Goal: Download file/media

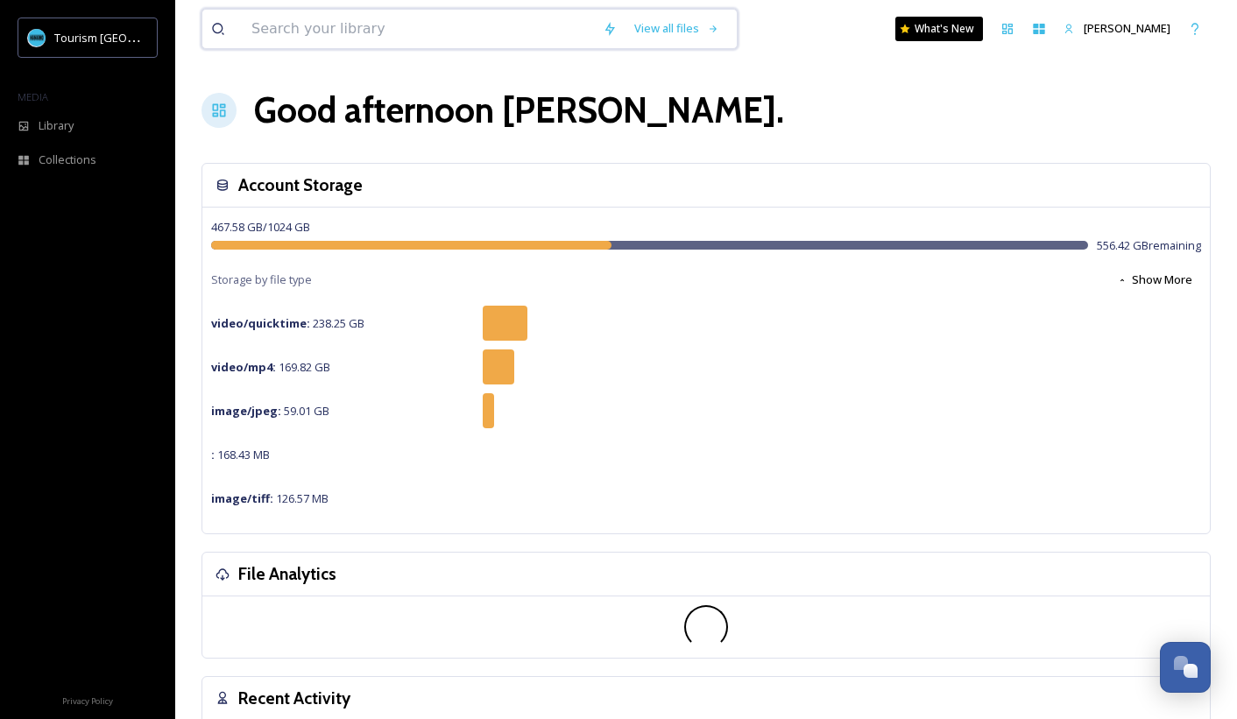
click at [316, 39] on input at bounding box center [418, 29] width 351 height 39
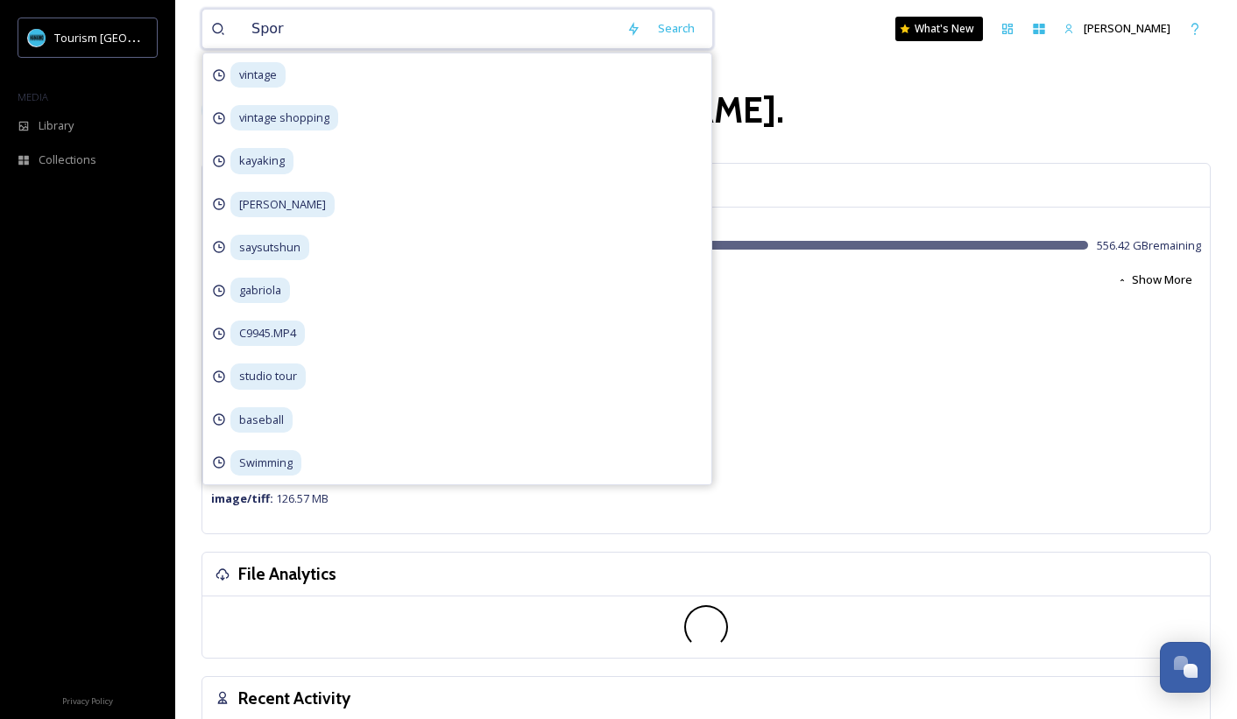
type input "Sport"
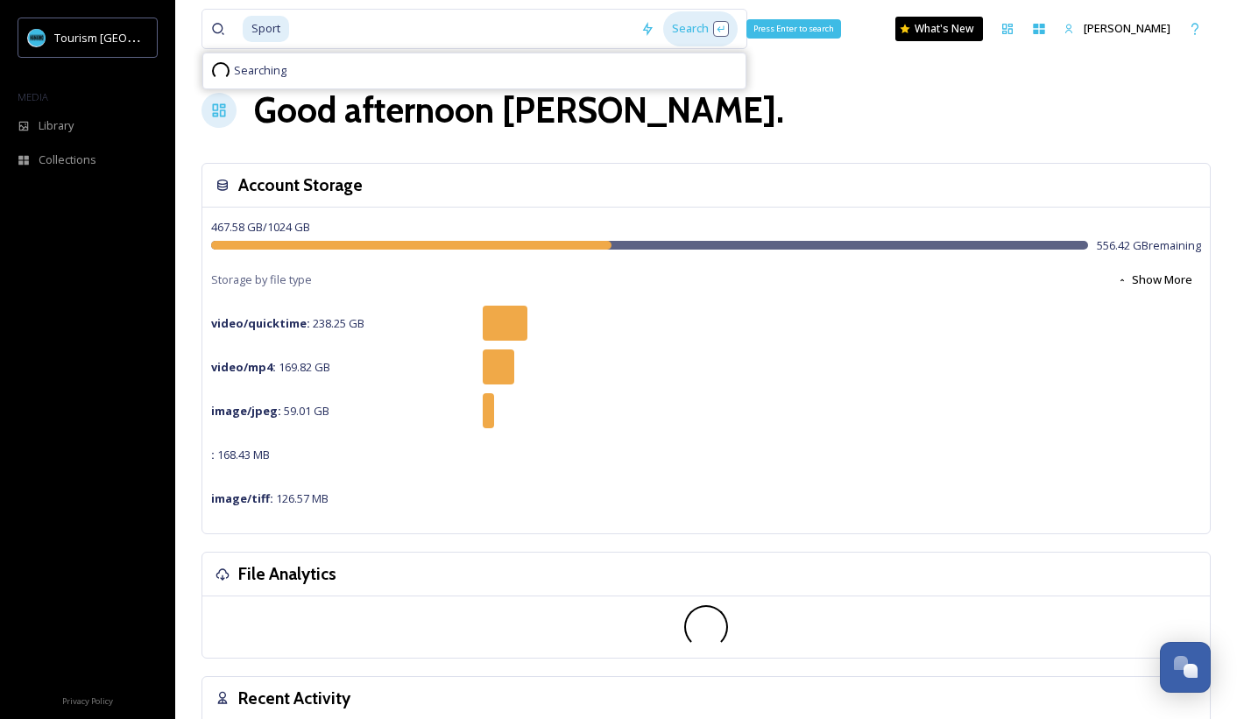
click at [720, 29] on div "Search Press Enter to search" at bounding box center [700, 28] width 74 height 34
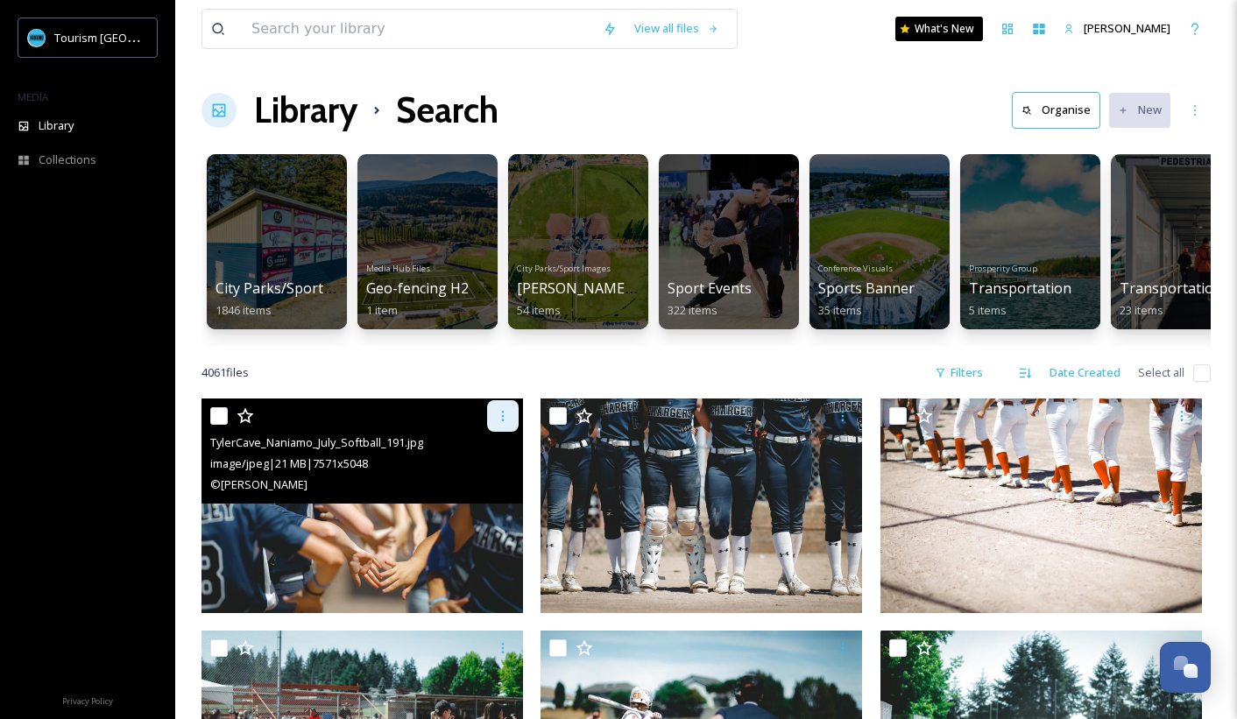
click at [506, 417] on icon at bounding box center [503, 416] width 14 height 14
click at [484, 492] on span "Download" at bounding box center [481, 488] width 53 height 17
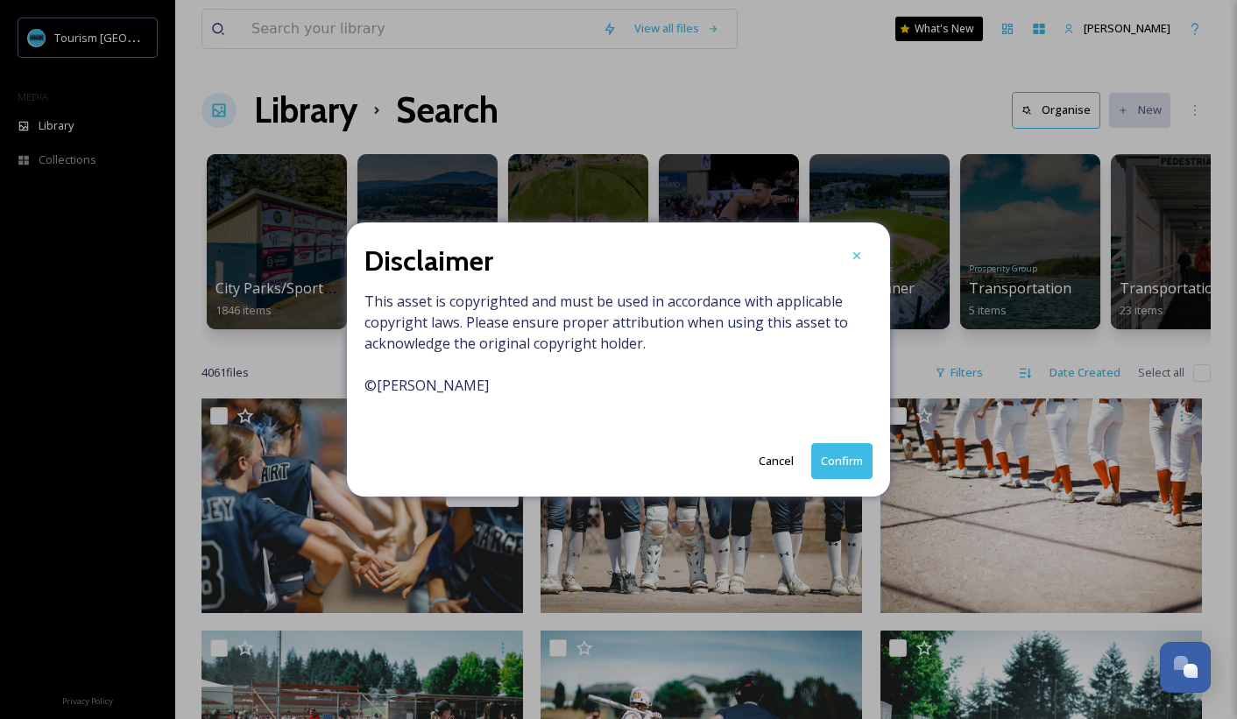
click at [835, 463] on button "Confirm" at bounding box center [841, 461] width 61 height 36
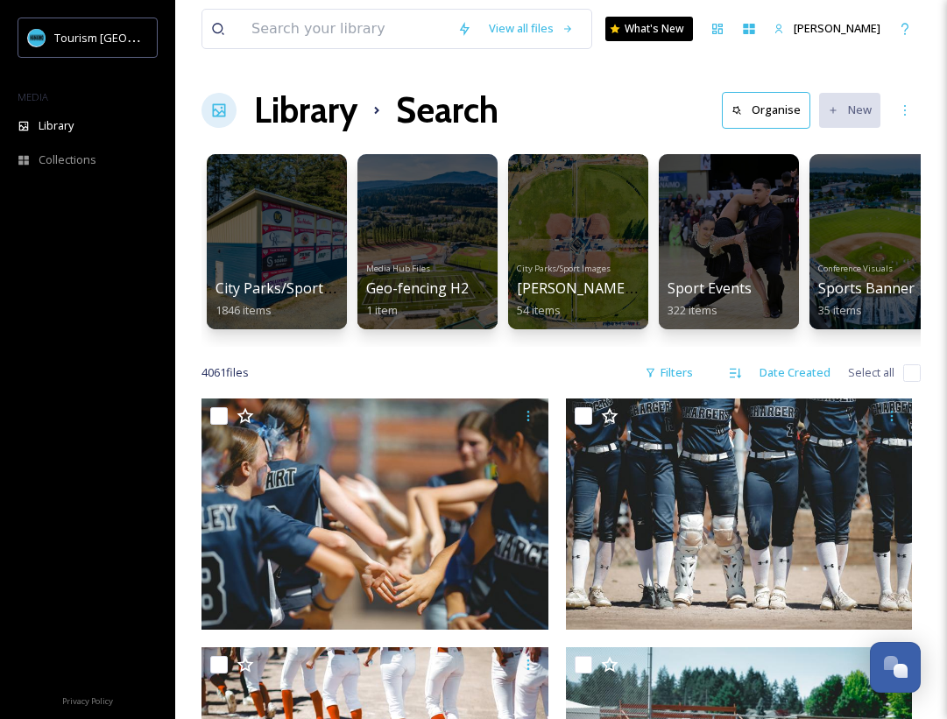
click at [349, 358] on div "4061 file s Filters Date Created Select all" at bounding box center [560, 373] width 719 height 34
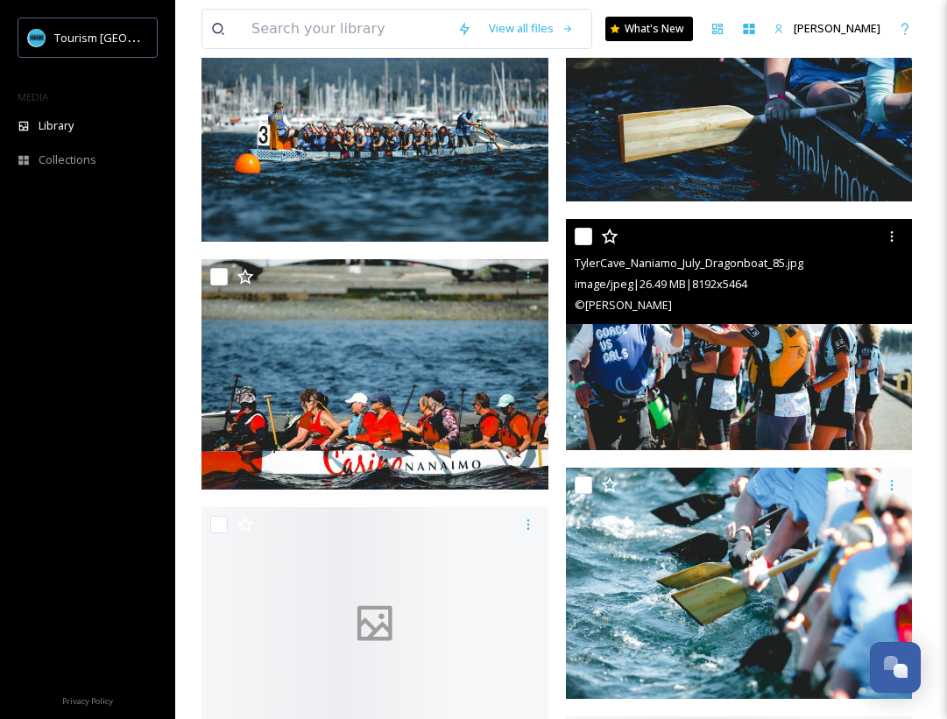
scroll to position [12091, 0]
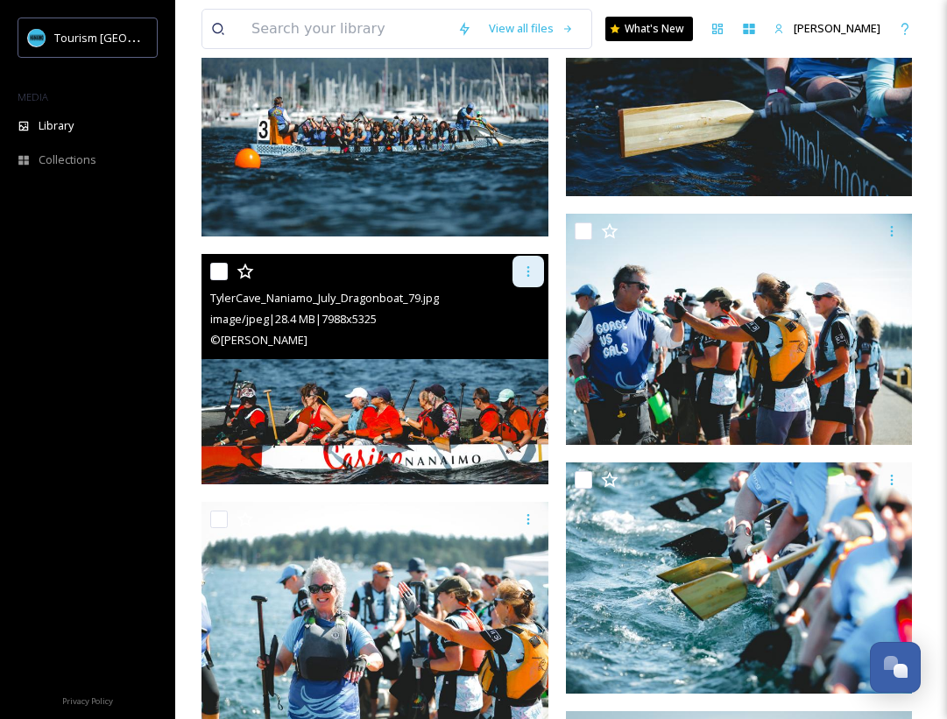
click at [517, 268] on div at bounding box center [528, 272] width 32 height 32
click at [518, 347] on span "Download" at bounding box center [507, 343] width 53 height 17
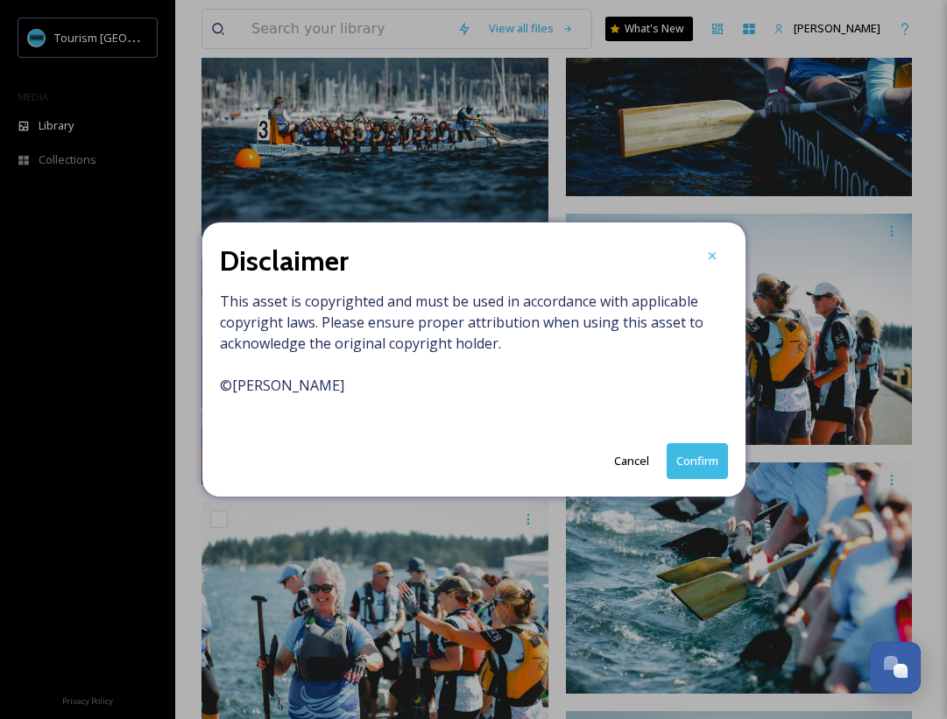
click at [698, 469] on button "Confirm" at bounding box center [696, 461] width 61 height 36
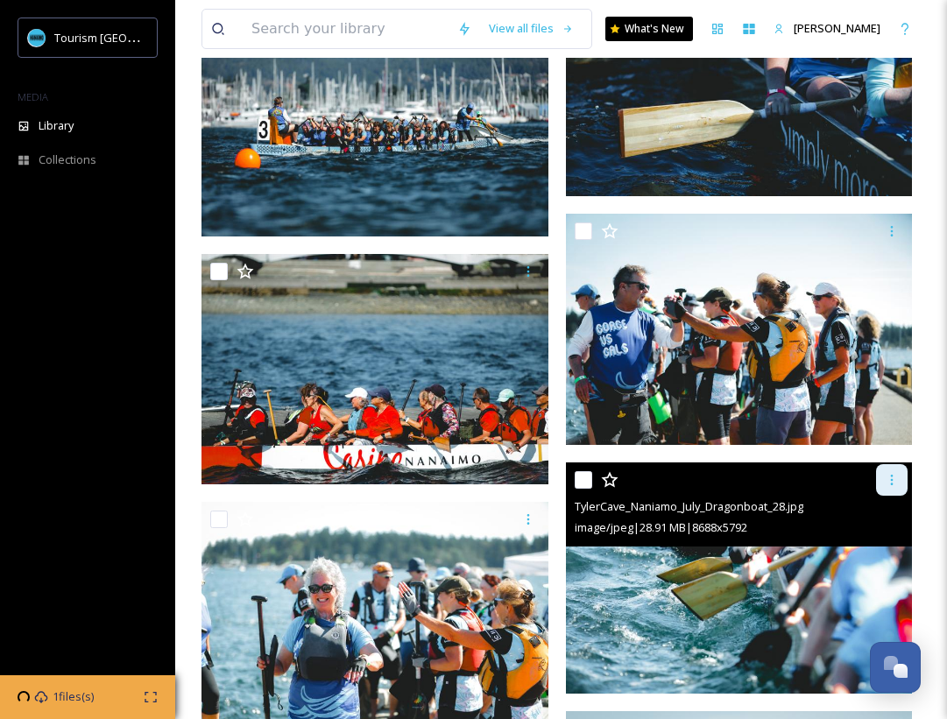
click at [892, 471] on div at bounding box center [892, 480] width 32 height 32
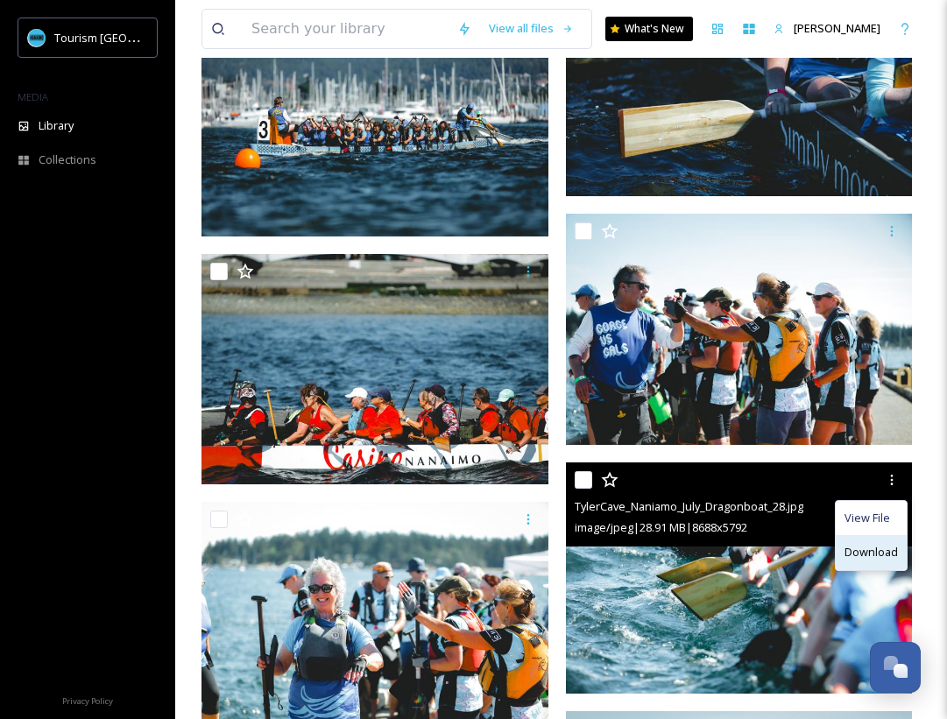
click at [855, 556] on span "Download" at bounding box center [870, 552] width 53 height 17
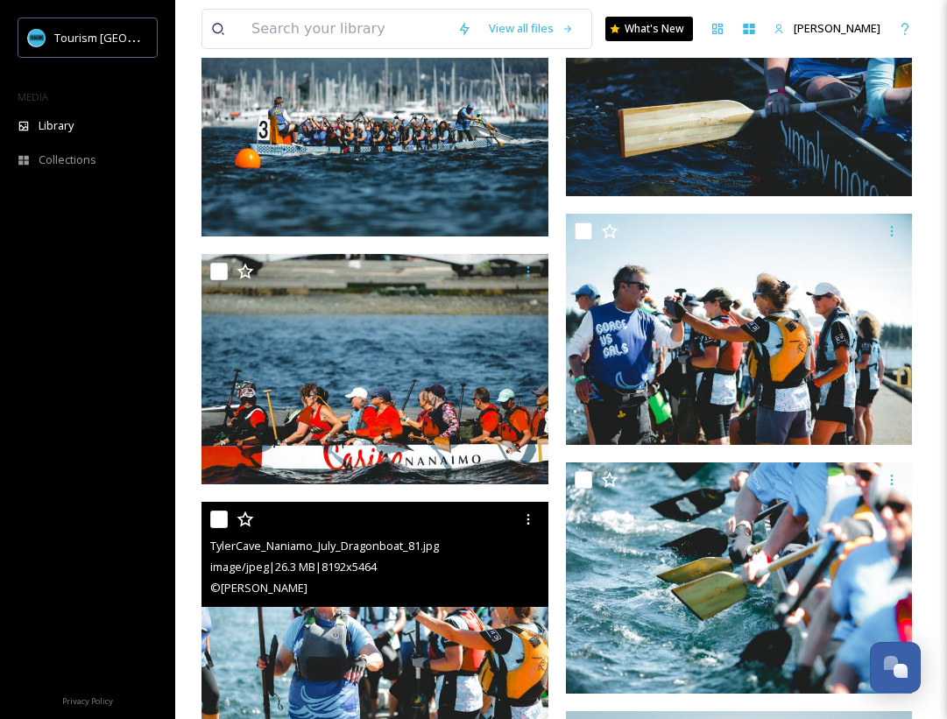
click at [546, 547] on div "TylerCave_Naniamo_July_Dragonboat_81.jpg image/jpeg | 26.3 MB | 8192 x 5464 © […" at bounding box center [374, 554] width 347 height 105
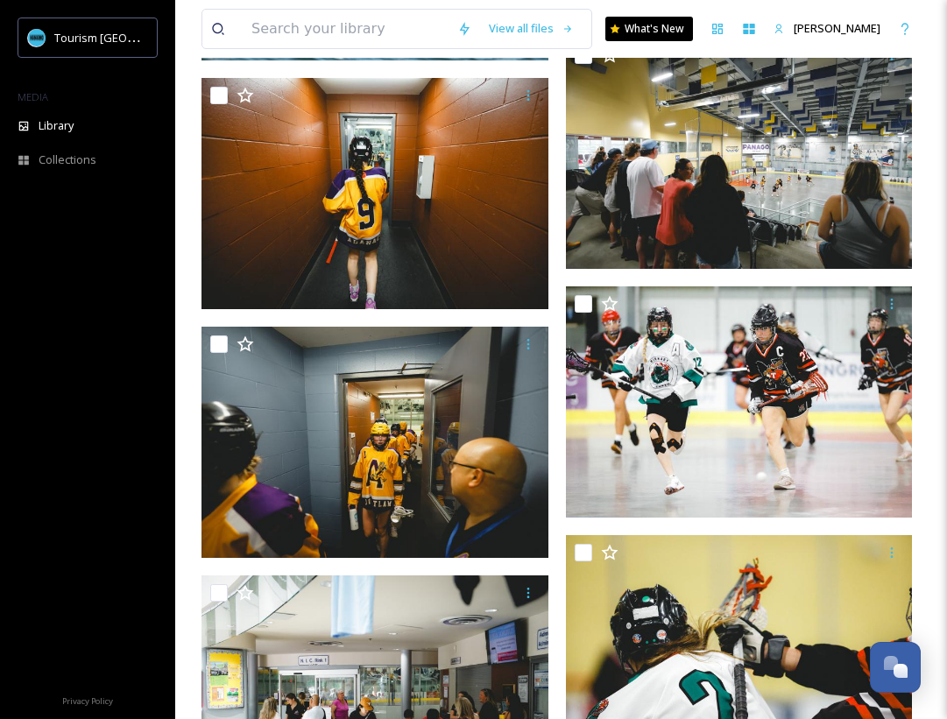
scroll to position [18622, 0]
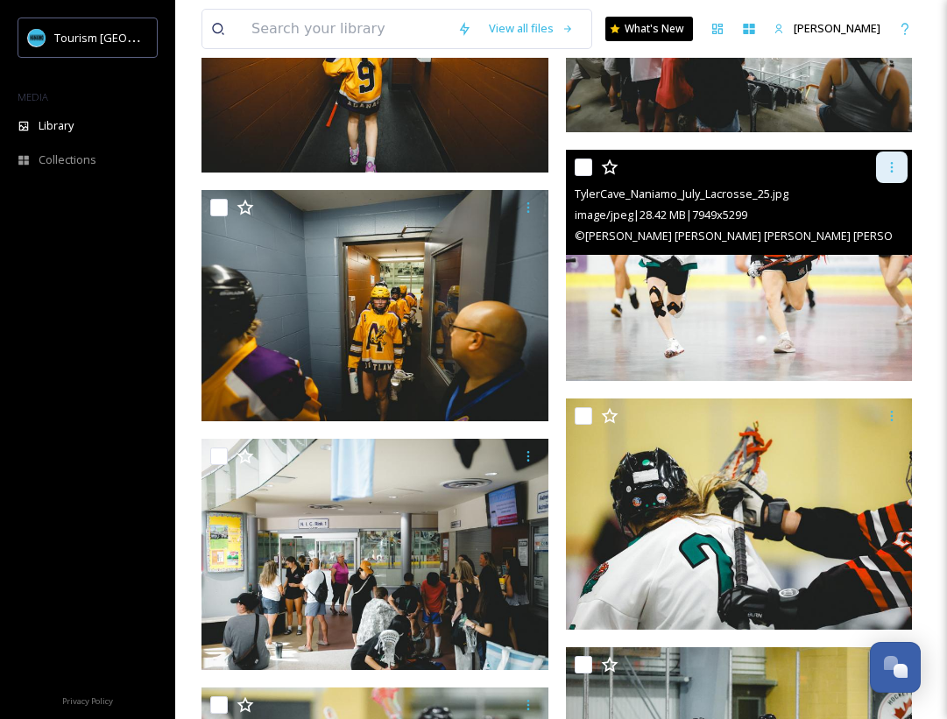
click at [894, 166] on icon at bounding box center [892, 167] width 14 height 14
click at [864, 227] on div "Download" at bounding box center [871, 239] width 71 height 34
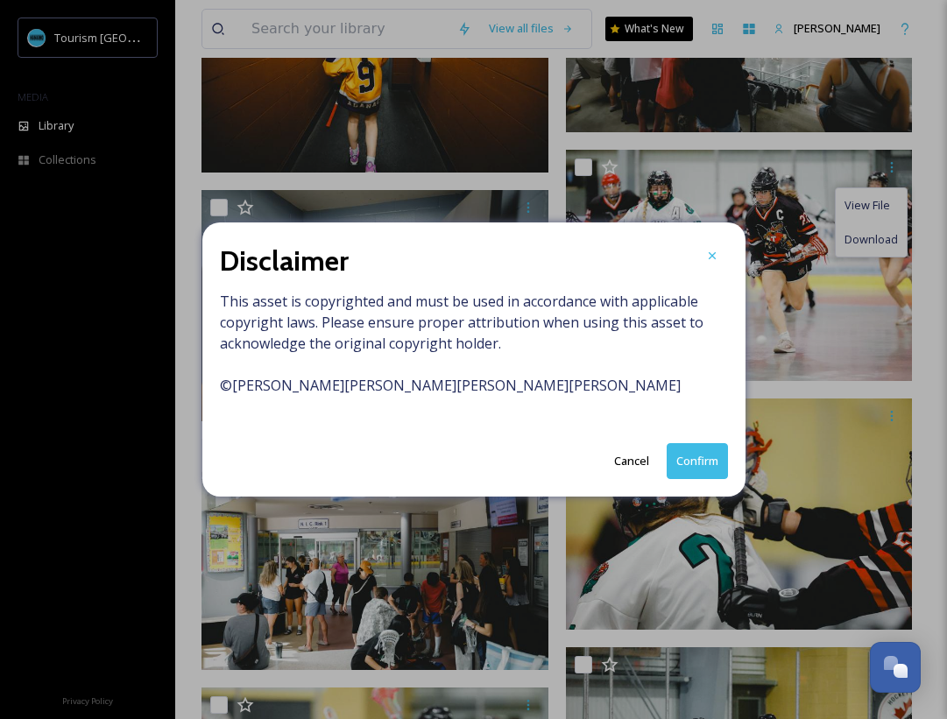
click at [702, 453] on button "Confirm" at bounding box center [696, 461] width 61 height 36
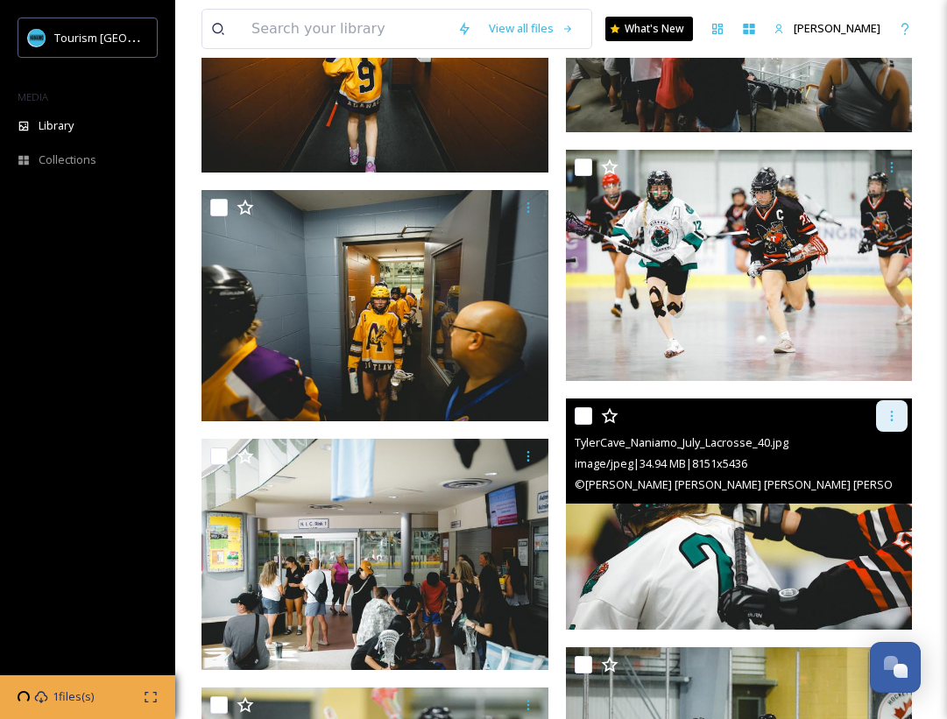
click at [899, 412] on div at bounding box center [892, 416] width 32 height 32
click at [856, 482] on span "Download" at bounding box center [870, 488] width 53 height 17
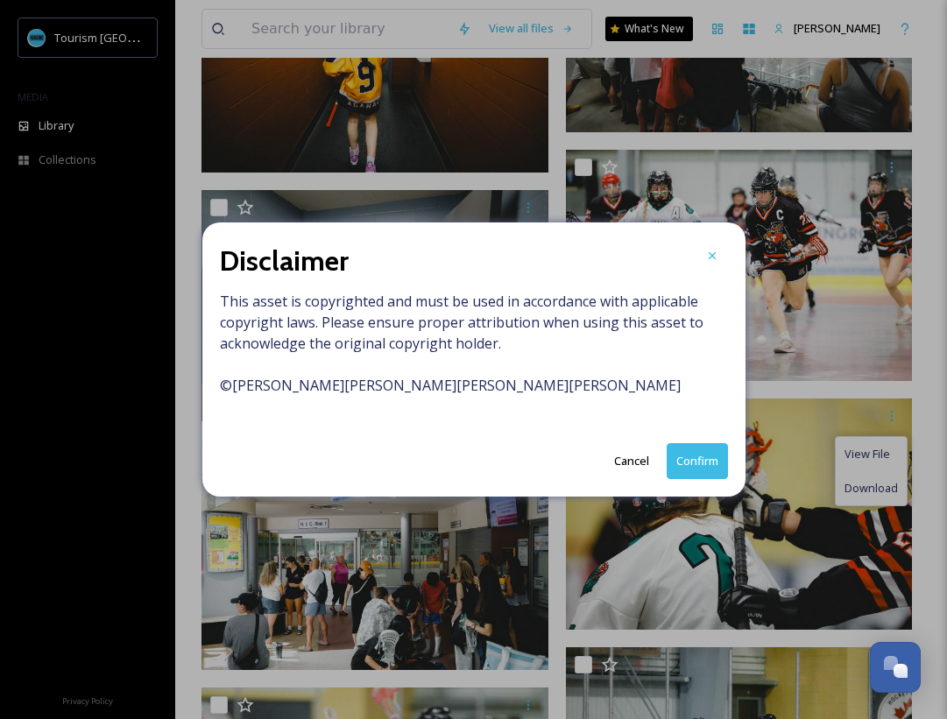
click at [722, 441] on div "Disclaimer This asset is copyrighted and must be used in accordance with applic…" at bounding box center [473, 359] width 543 height 274
click at [716, 448] on button "Confirm" at bounding box center [696, 461] width 61 height 36
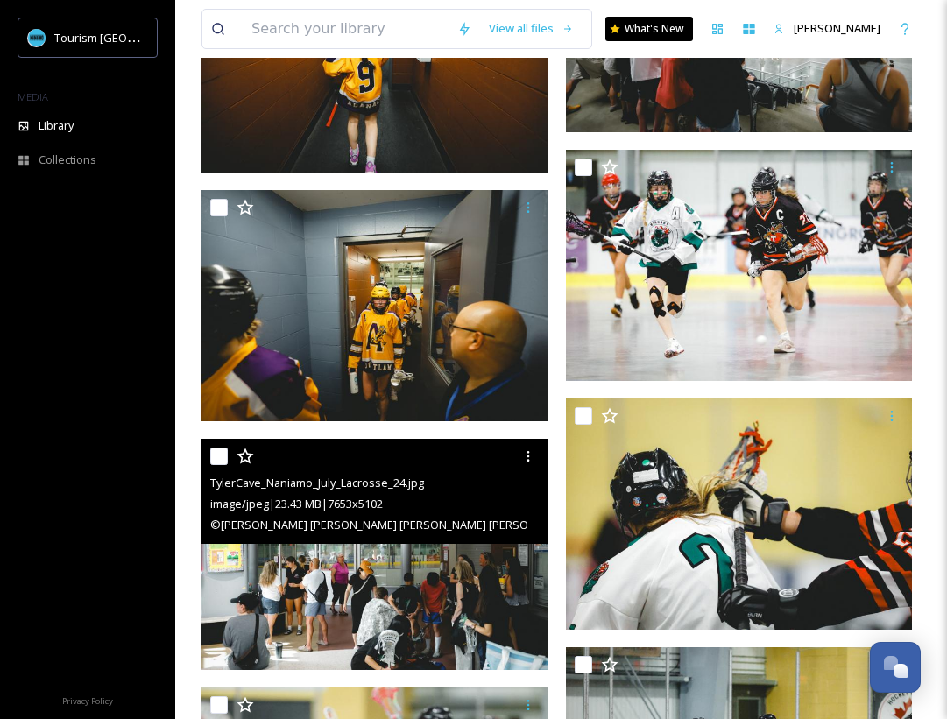
click at [547, 566] on img at bounding box center [374, 554] width 347 height 231
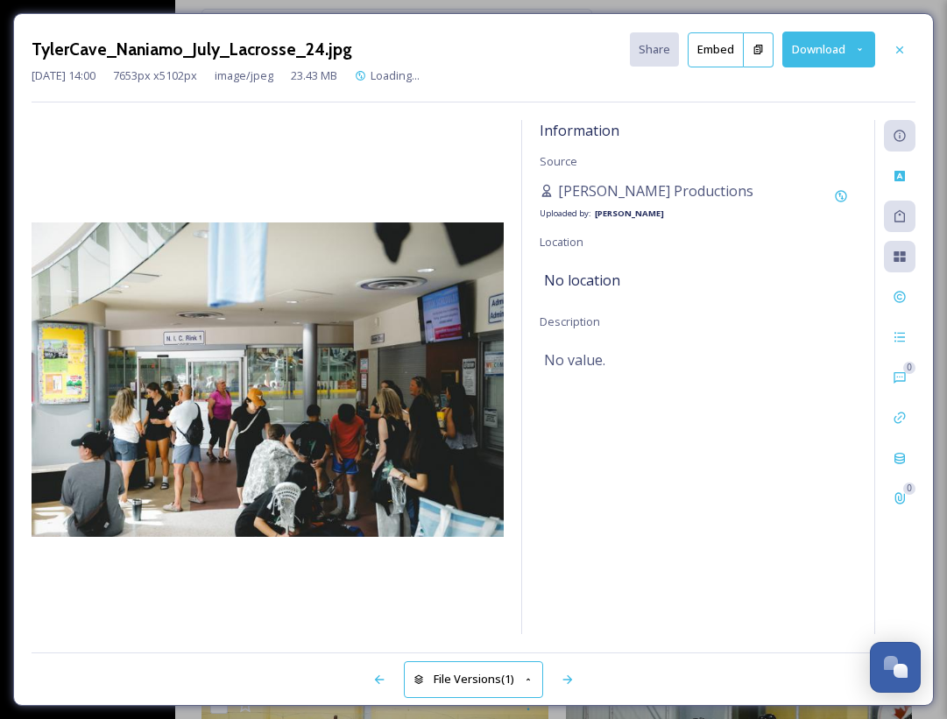
click at [198, 4] on div "TylerCave_Naniamo_July_Lacrosse_24.jpg Share Embed Download [DATE] 14:00 7653 p…" at bounding box center [473, 359] width 947 height 719
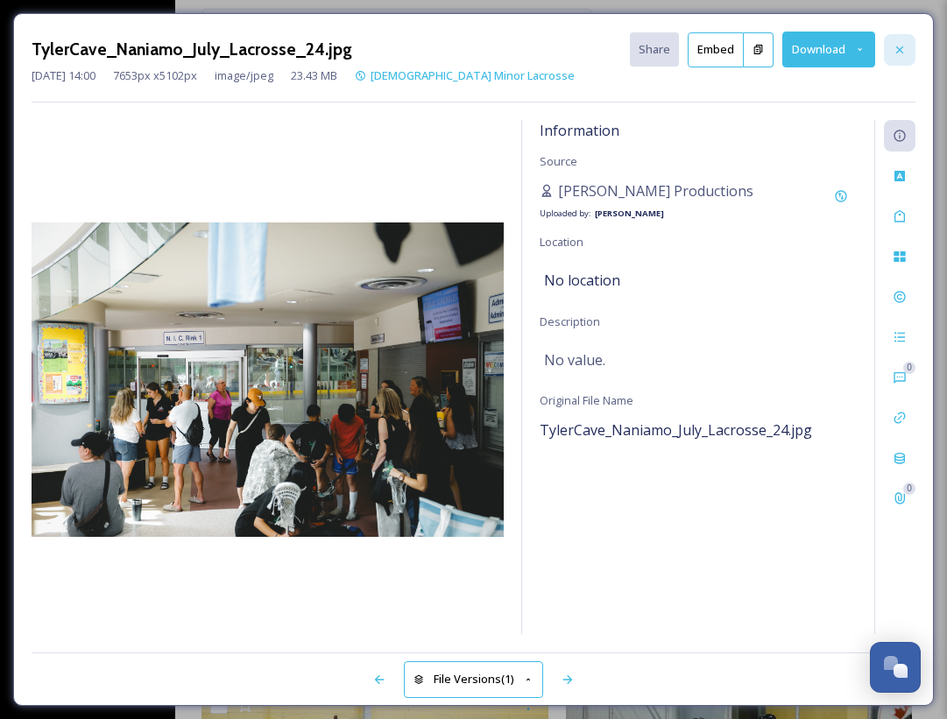
click at [900, 50] on icon at bounding box center [899, 49] width 7 height 7
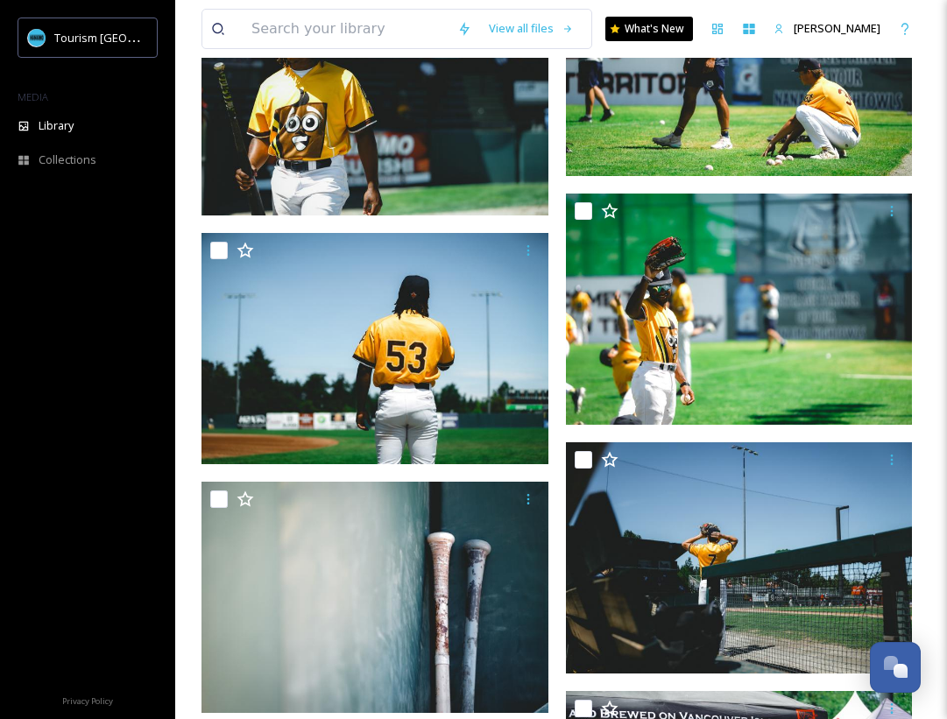
scroll to position [26938, 0]
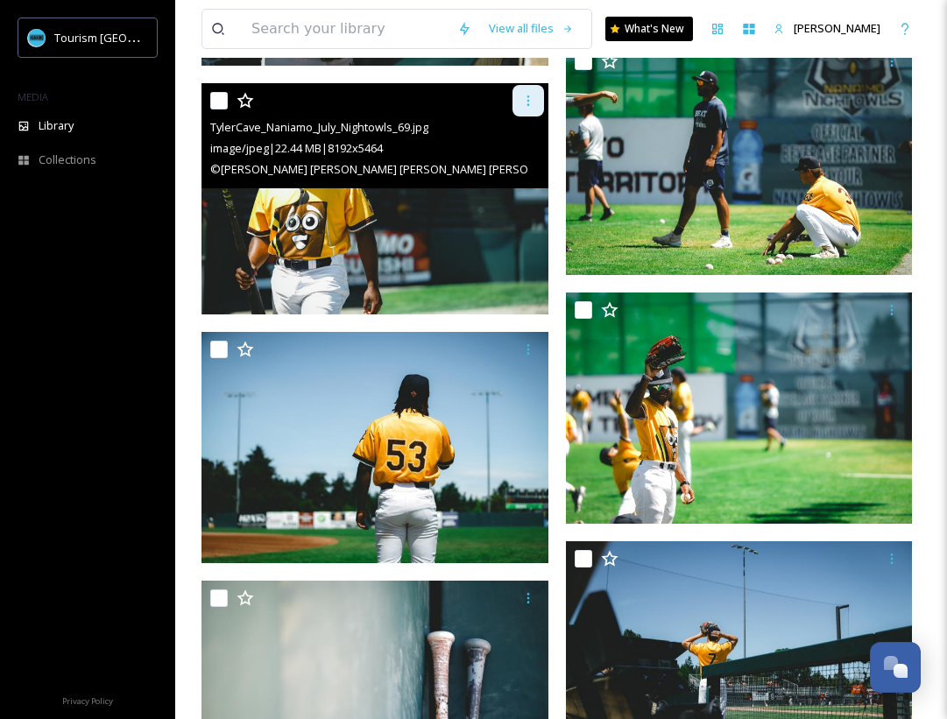
click at [526, 102] on icon at bounding box center [528, 101] width 14 height 14
click at [531, 185] on div "Download" at bounding box center [507, 173] width 71 height 34
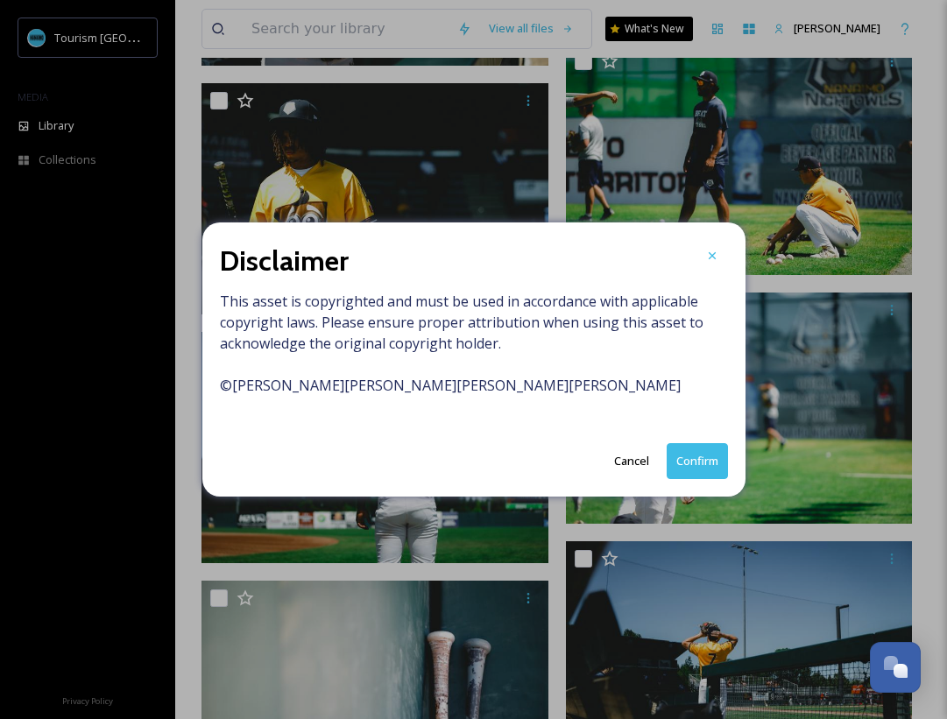
click at [715, 447] on button "Confirm" at bounding box center [696, 461] width 61 height 36
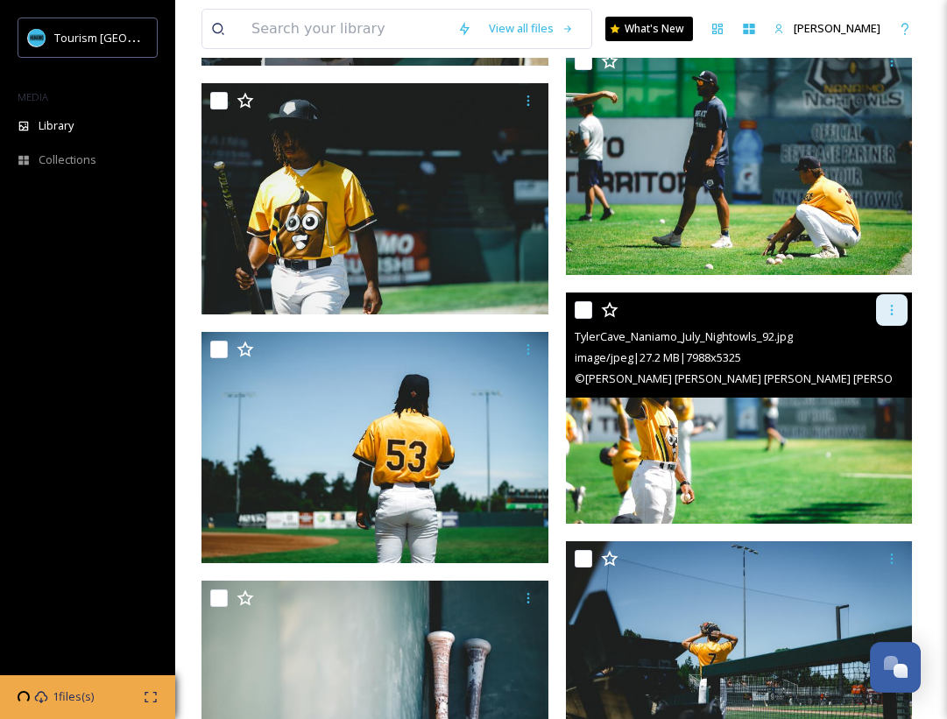
click at [892, 308] on icon at bounding box center [892, 310] width 14 height 14
click at [865, 383] on span "Download" at bounding box center [870, 382] width 53 height 17
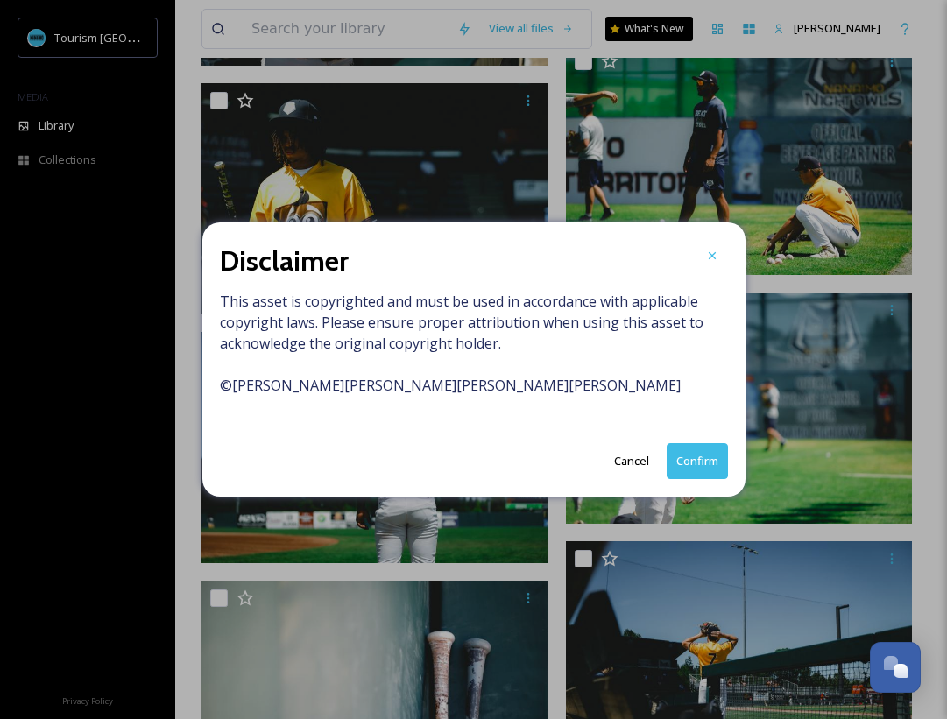
click at [697, 471] on button "Confirm" at bounding box center [696, 461] width 61 height 36
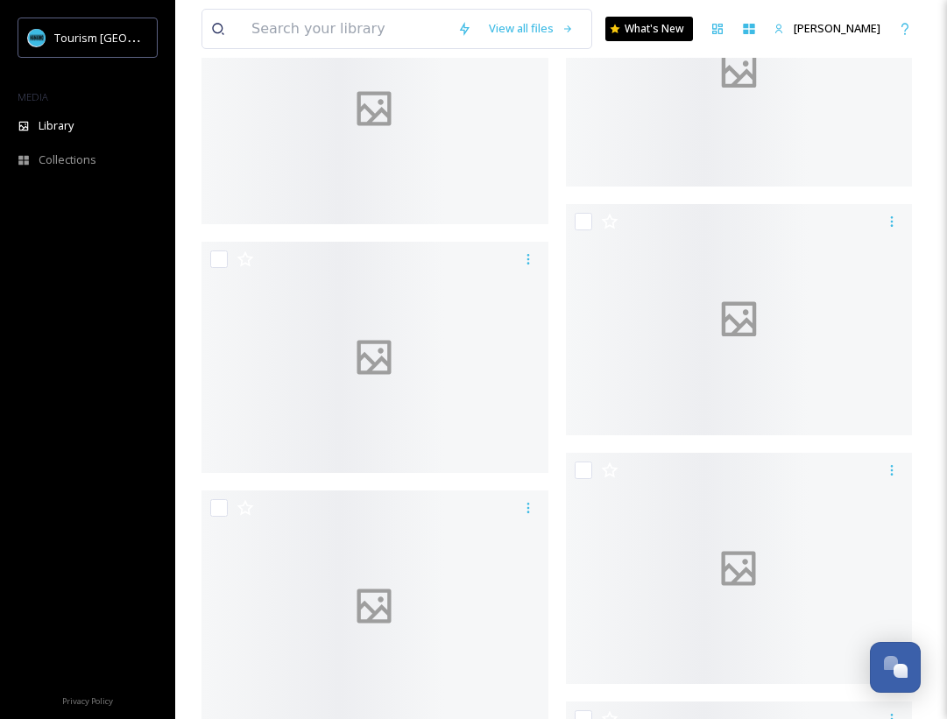
scroll to position [36282, 0]
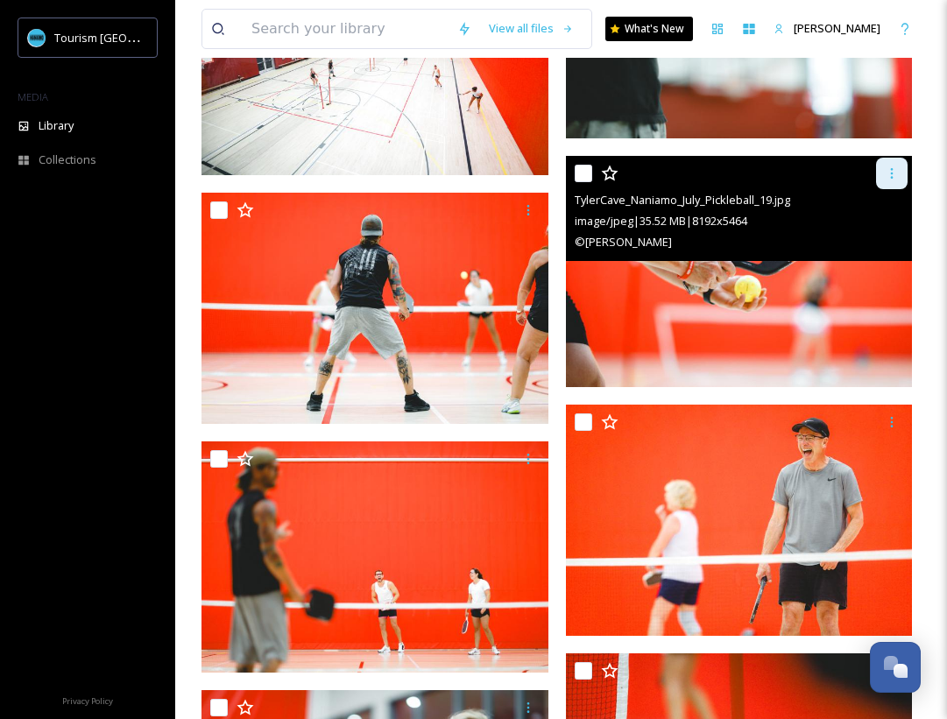
click at [896, 180] on div at bounding box center [892, 174] width 32 height 32
click at [870, 245] on span "Download" at bounding box center [870, 245] width 53 height 17
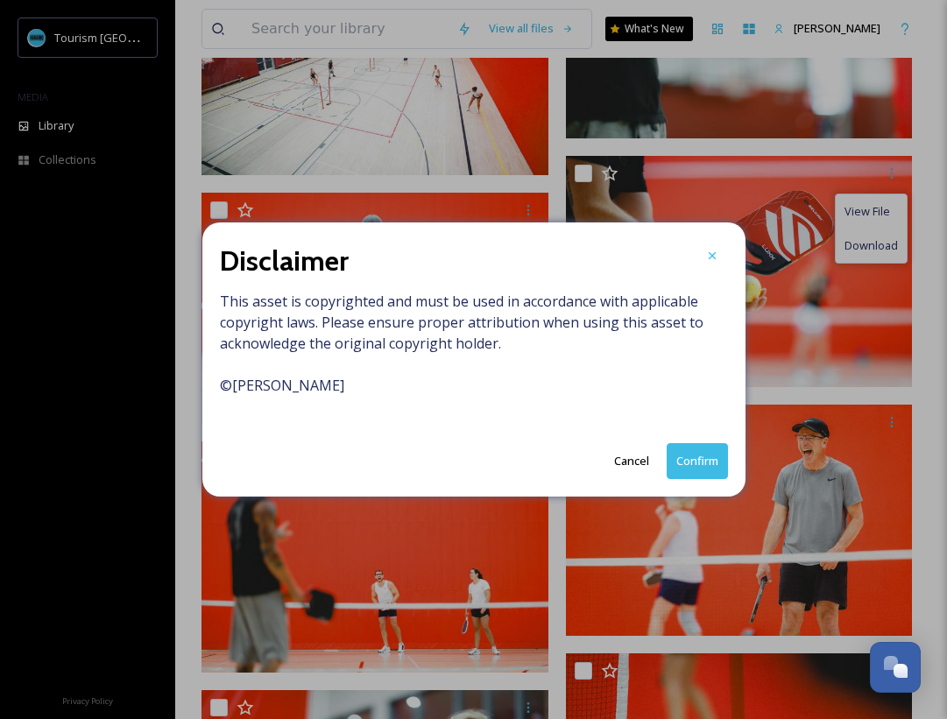
click at [703, 467] on button "Confirm" at bounding box center [696, 461] width 61 height 36
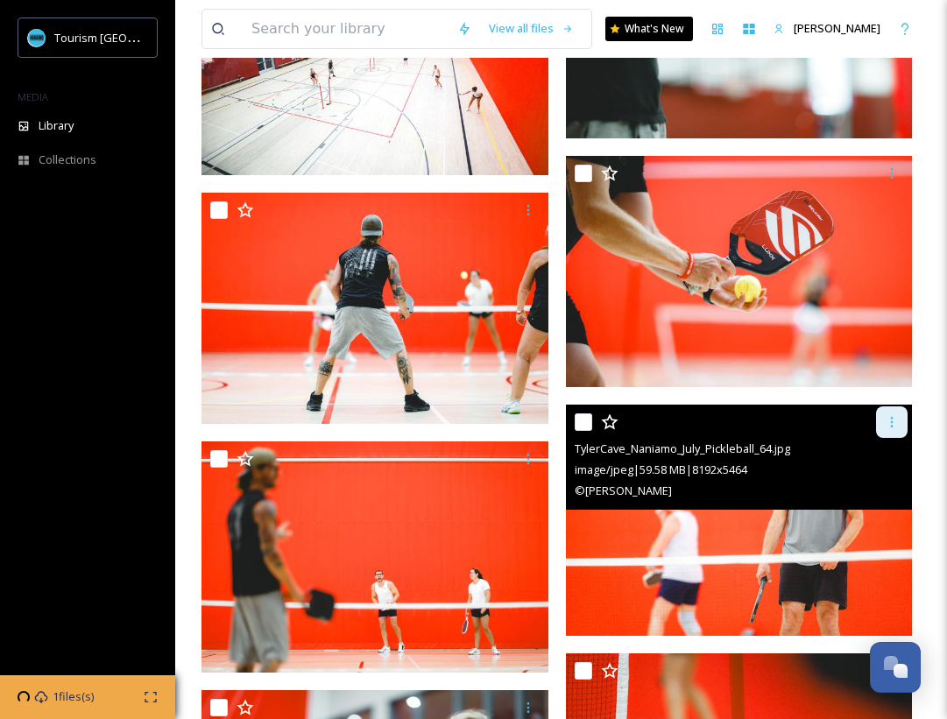
click at [889, 410] on div at bounding box center [892, 422] width 32 height 32
click at [848, 487] on span "Download" at bounding box center [870, 494] width 53 height 17
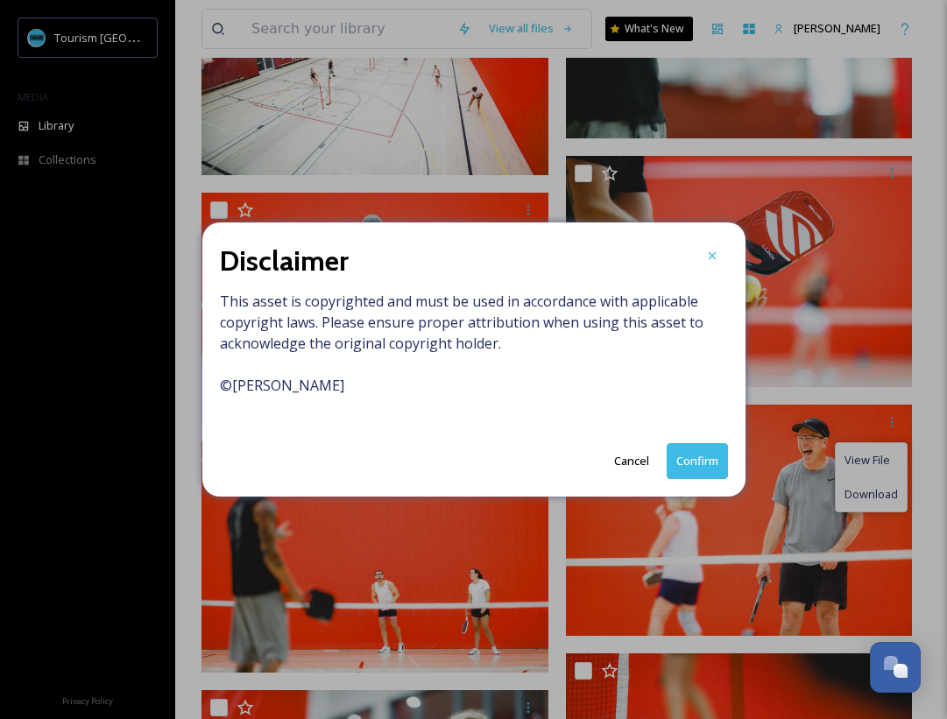
click at [676, 453] on button "Confirm" at bounding box center [696, 461] width 61 height 36
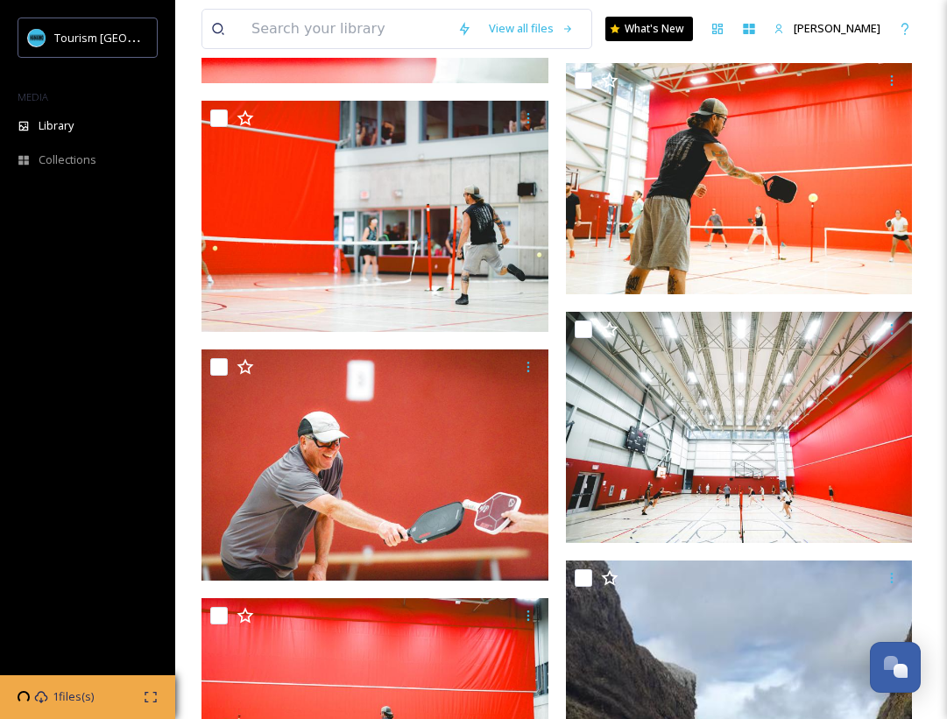
scroll to position [37365, 0]
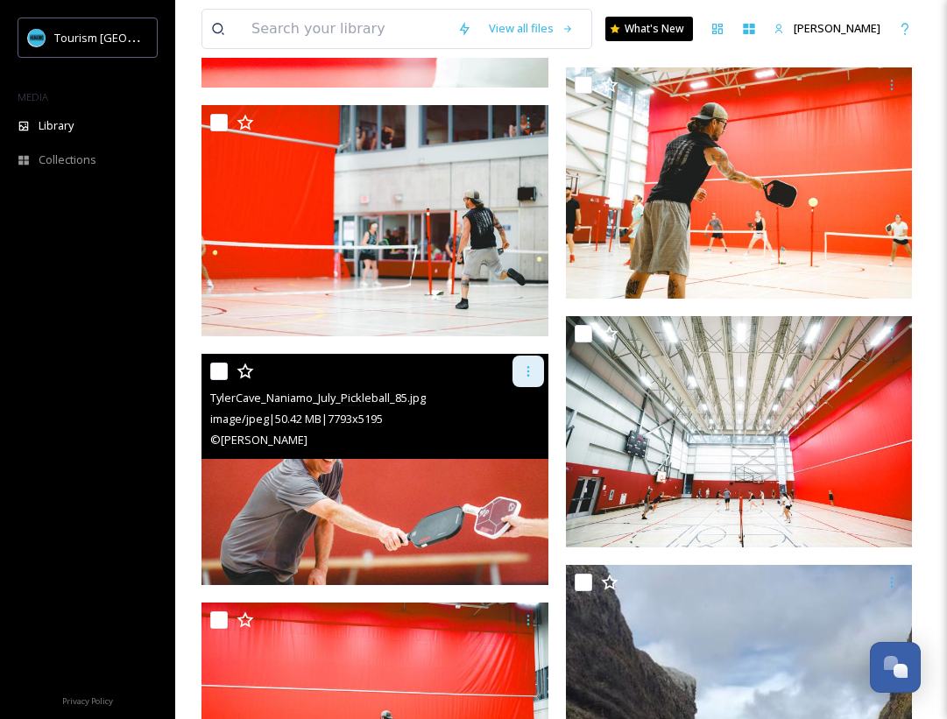
click at [542, 369] on div at bounding box center [528, 372] width 32 height 32
click at [528, 445] on span "Download" at bounding box center [507, 443] width 53 height 17
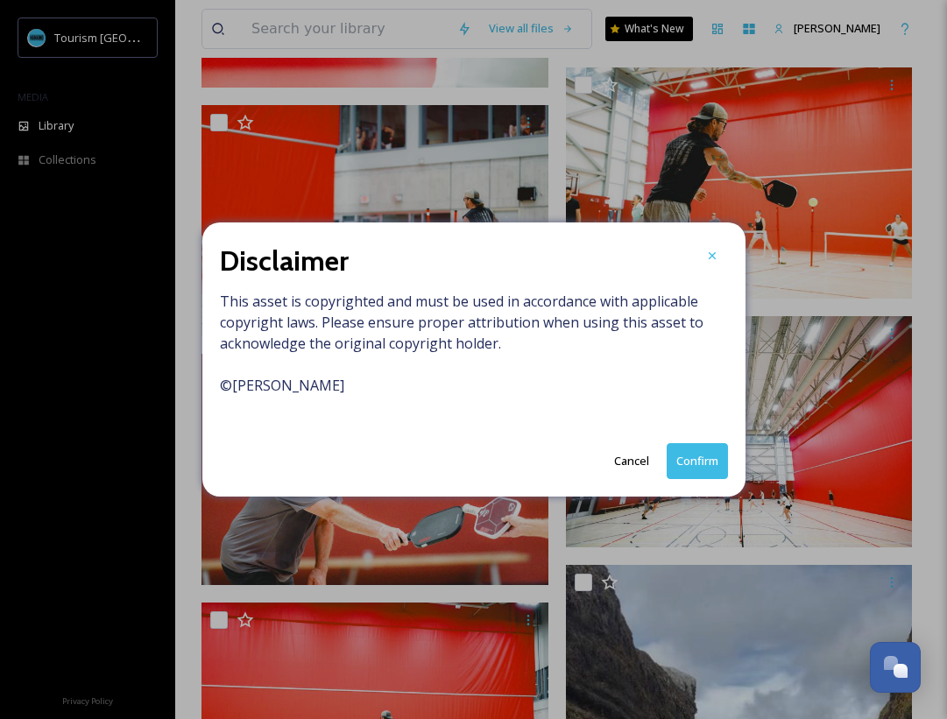
click at [675, 457] on button "Confirm" at bounding box center [696, 461] width 61 height 36
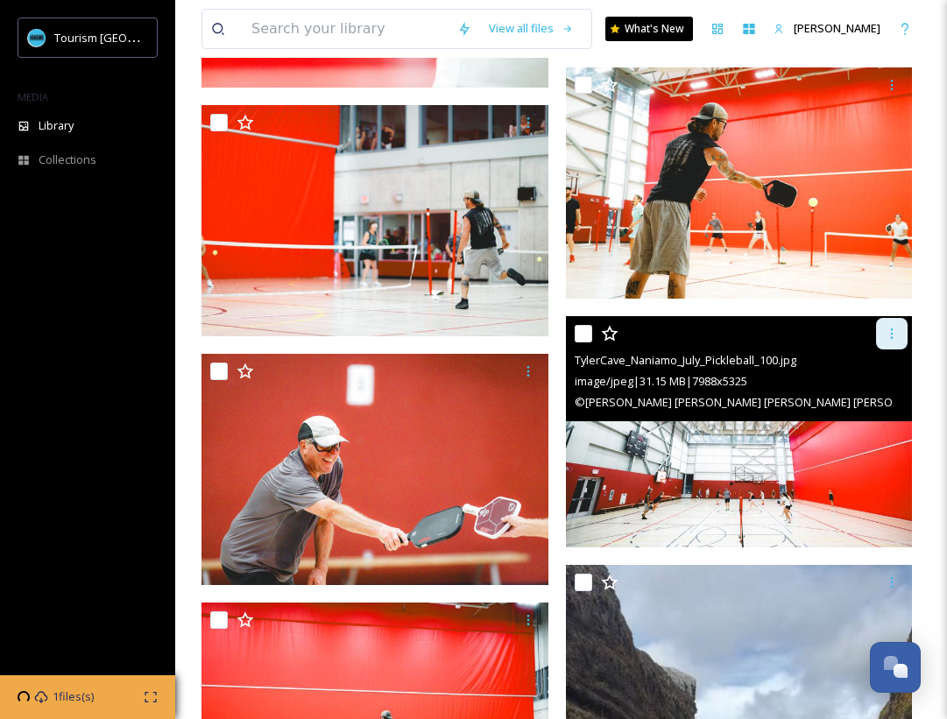
click at [897, 334] on icon at bounding box center [892, 334] width 14 height 14
click at [862, 404] on span "Download" at bounding box center [870, 406] width 53 height 17
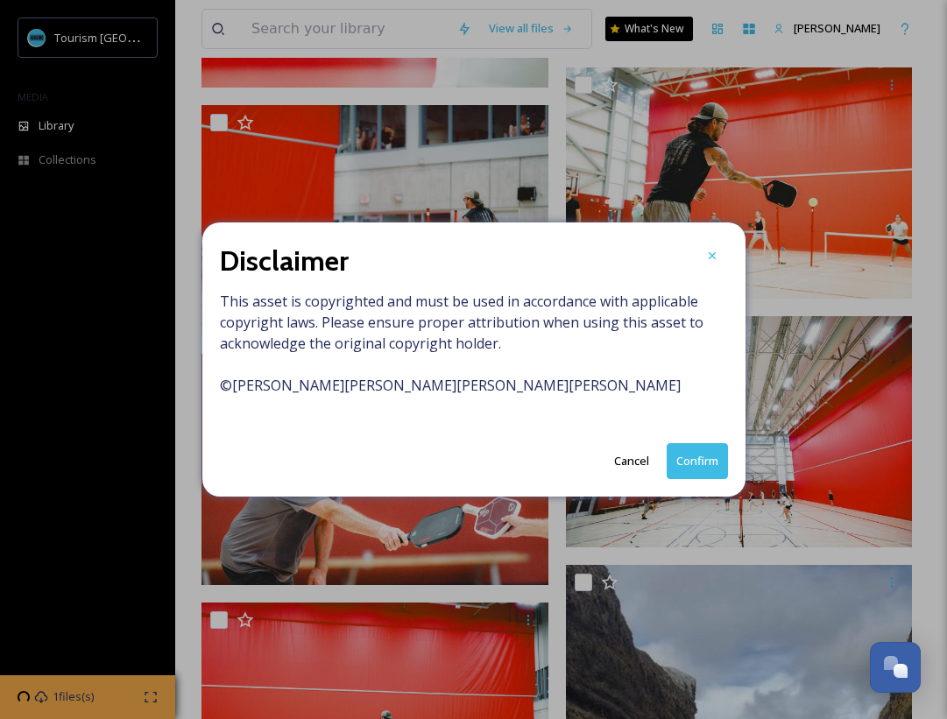
click at [680, 462] on button "Confirm" at bounding box center [696, 461] width 61 height 36
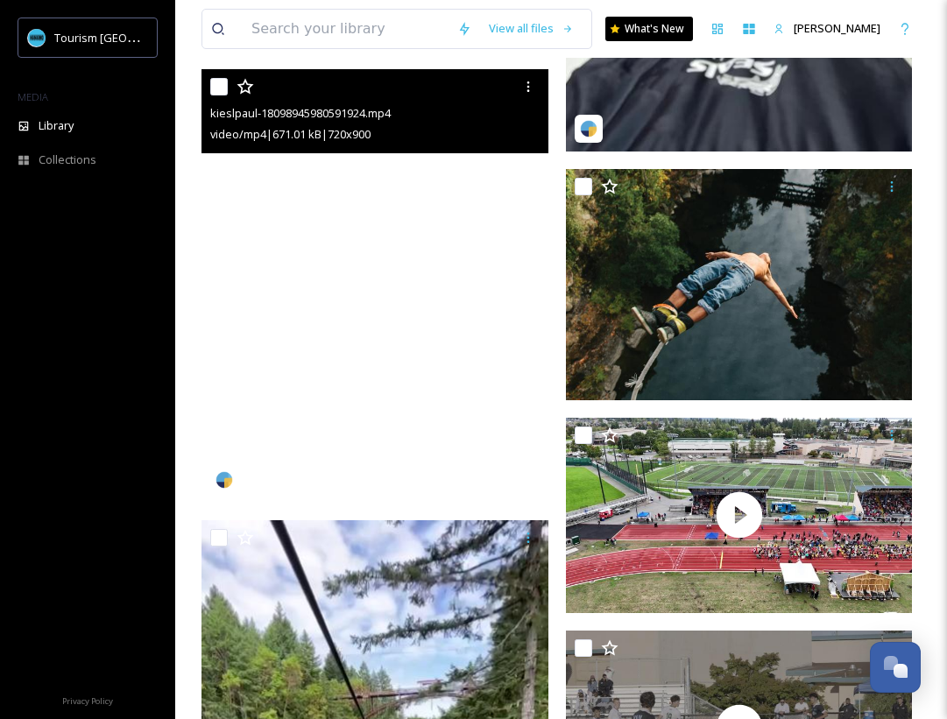
scroll to position [38406, 0]
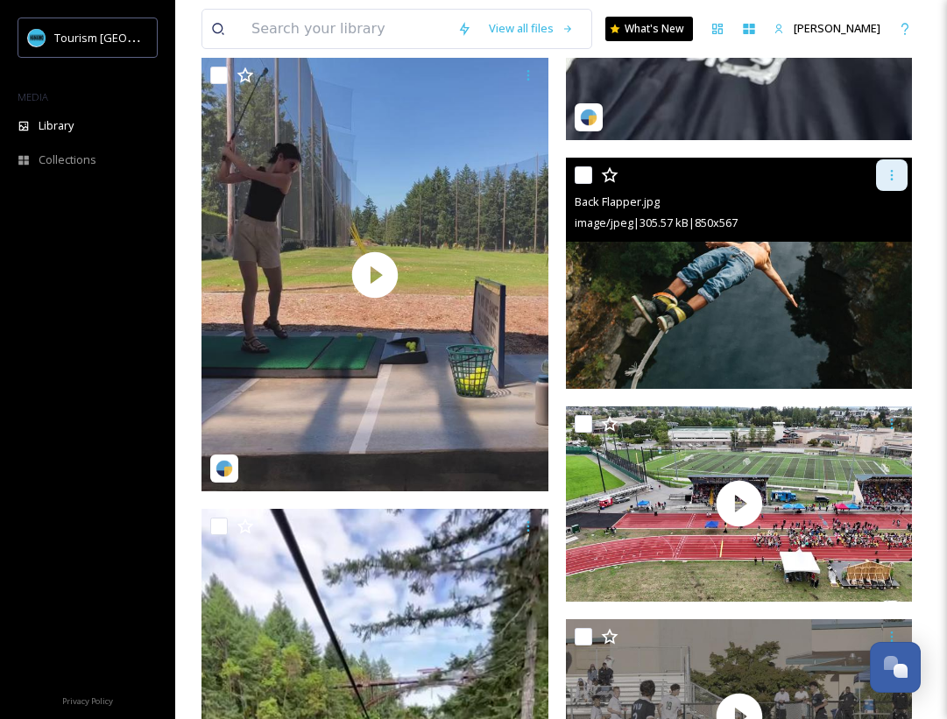
click at [887, 171] on icon at bounding box center [892, 175] width 14 height 14
click at [869, 249] on span "Download" at bounding box center [870, 247] width 53 height 17
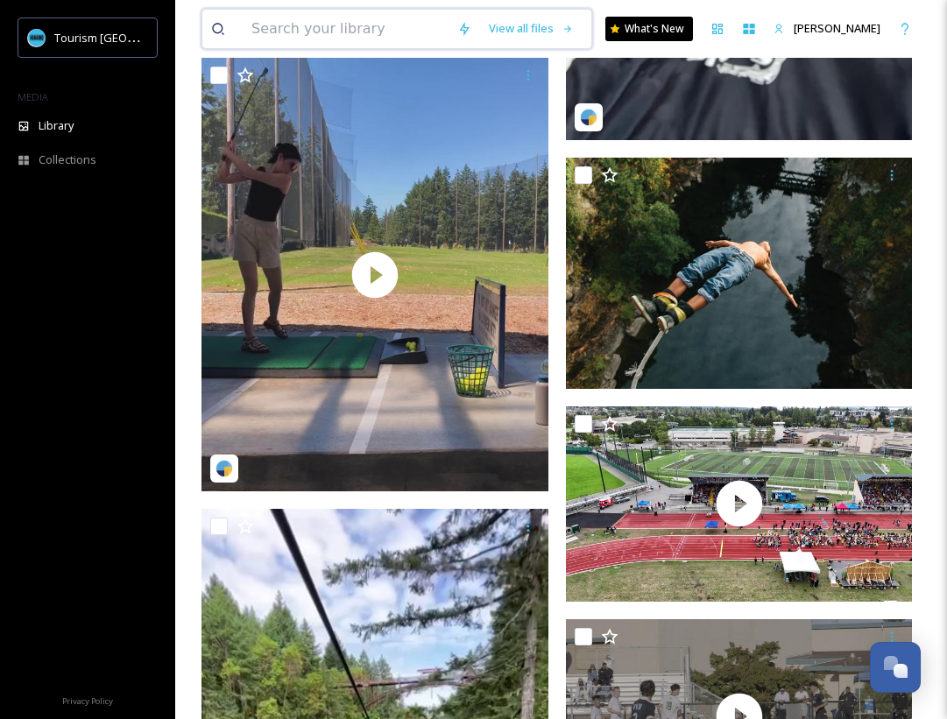
click at [341, 29] on input at bounding box center [346, 29] width 206 height 39
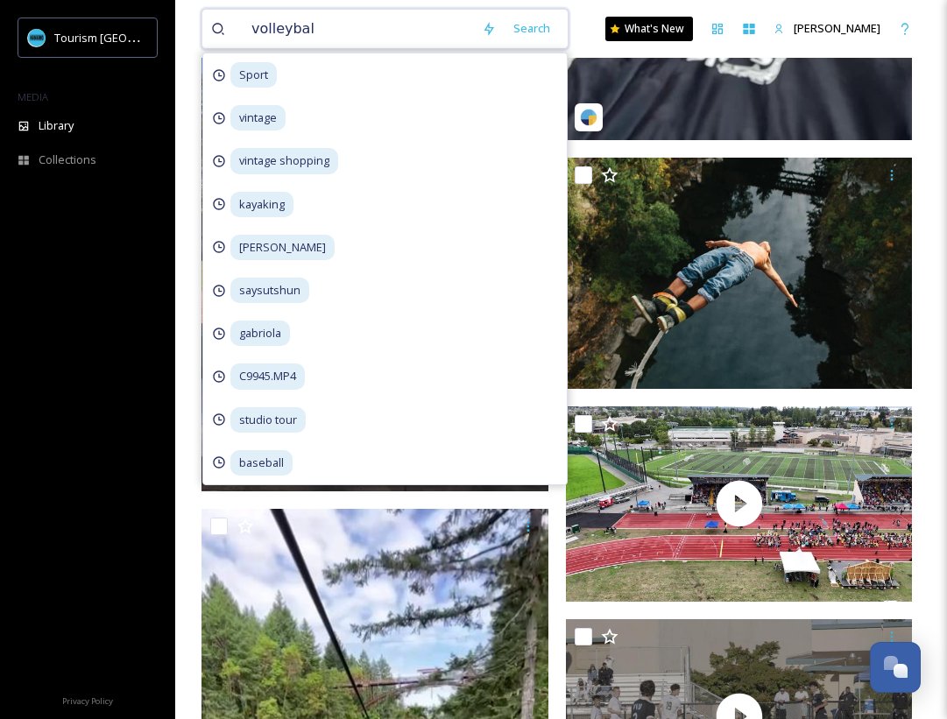
type input "volleyball"
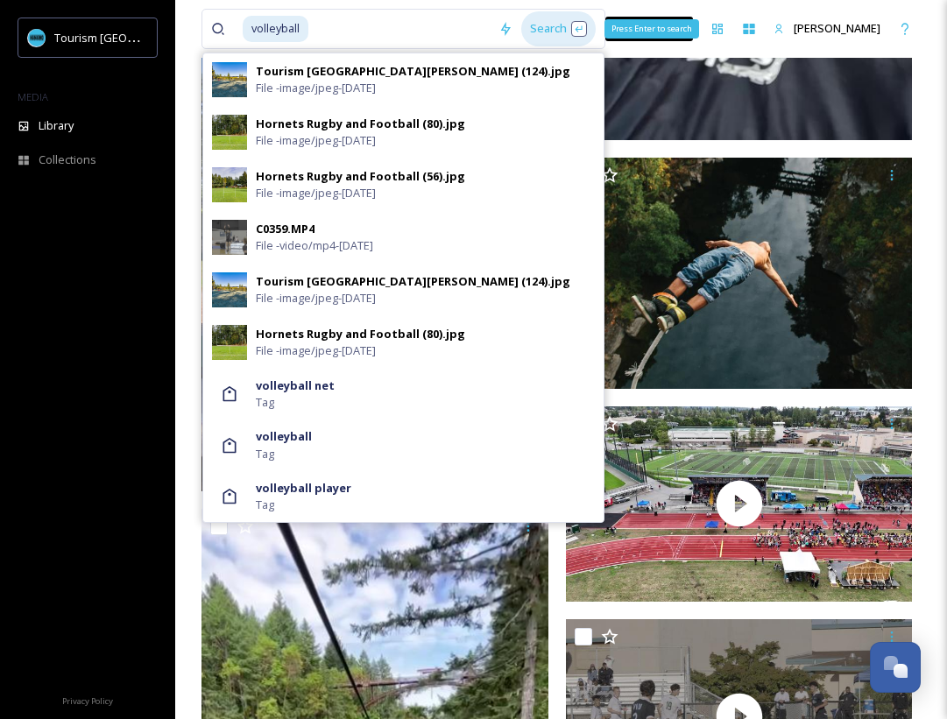
click at [596, 32] on div "Search Press Enter to search" at bounding box center [558, 28] width 74 height 34
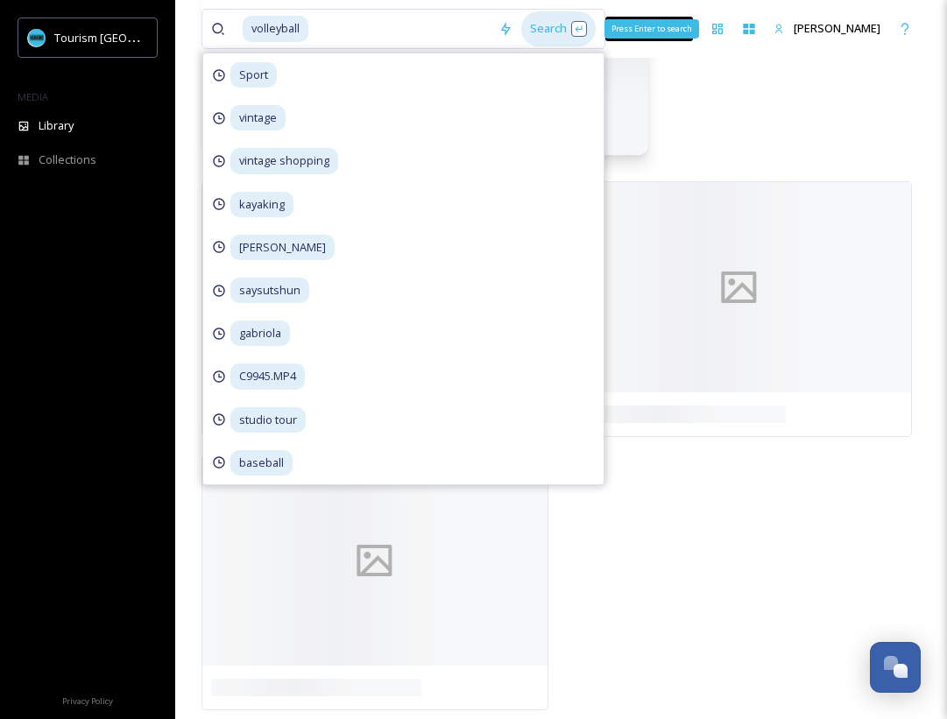
click at [587, 26] on div "Search Press Enter to search" at bounding box center [558, 28] width 74 height 34
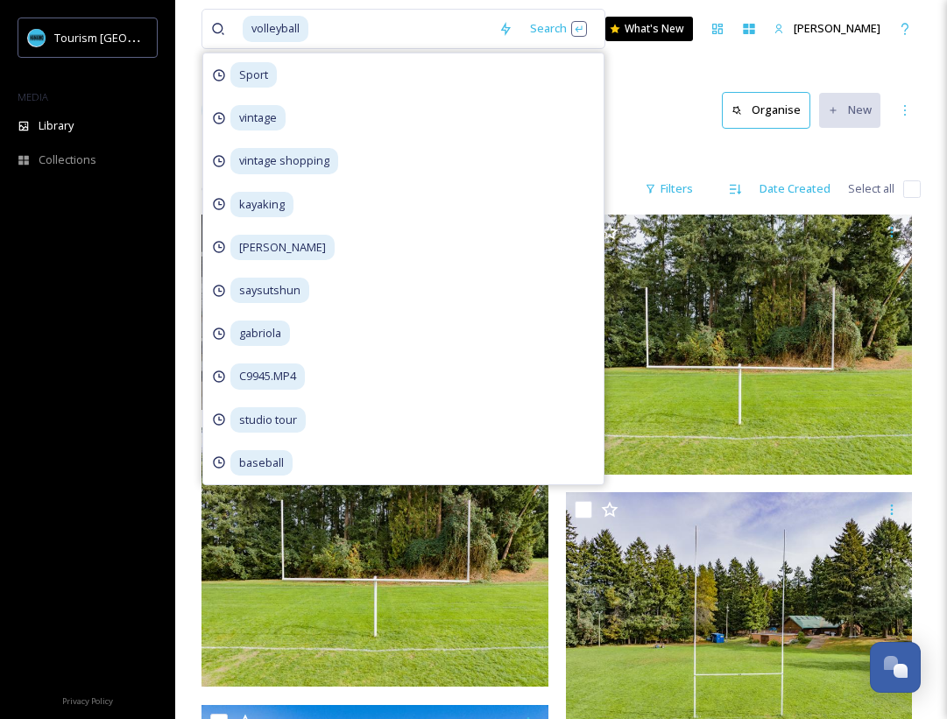
click at [775, 3] on div "volleyball Search Sport vintage vintage shopping kayaking [PERSON_NAME] gabriol…" at bounding box center [560, 29] width 719 height 58
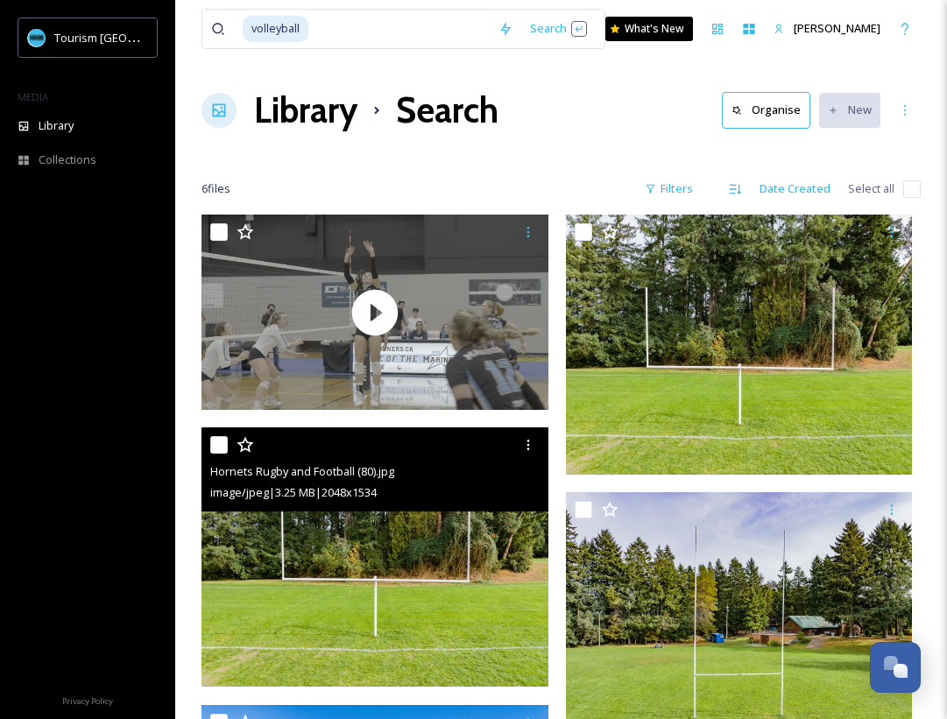
scroll to position [340, 0]
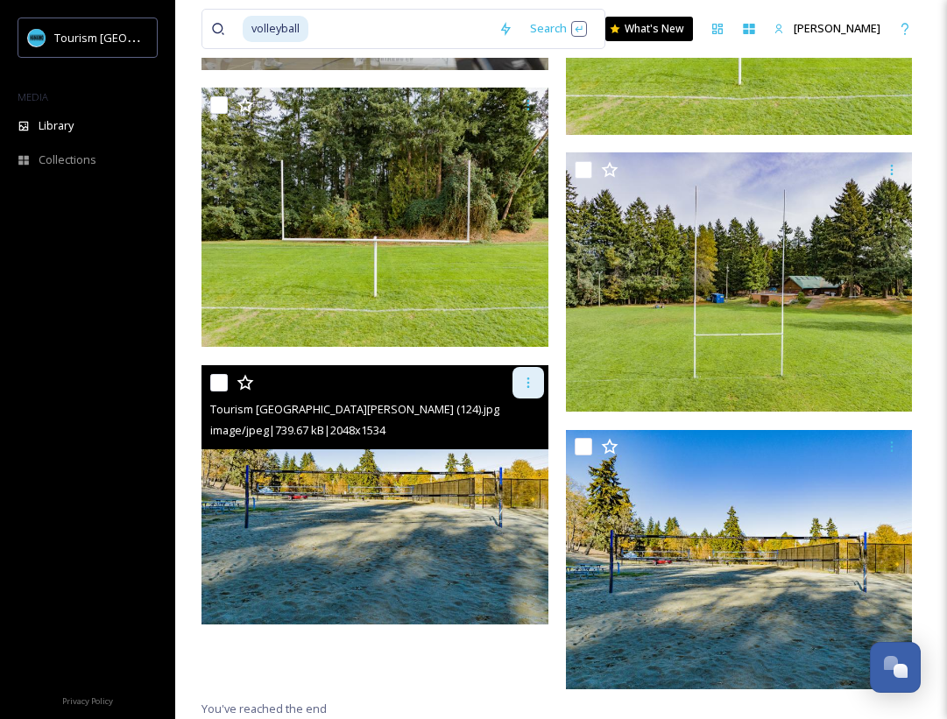
click at [530, 383] on icon at bounding box center [528, 383] width 14 height 14
click at [511, 448] on span "Download" at bounding box center [507, 455] width 53 height 17
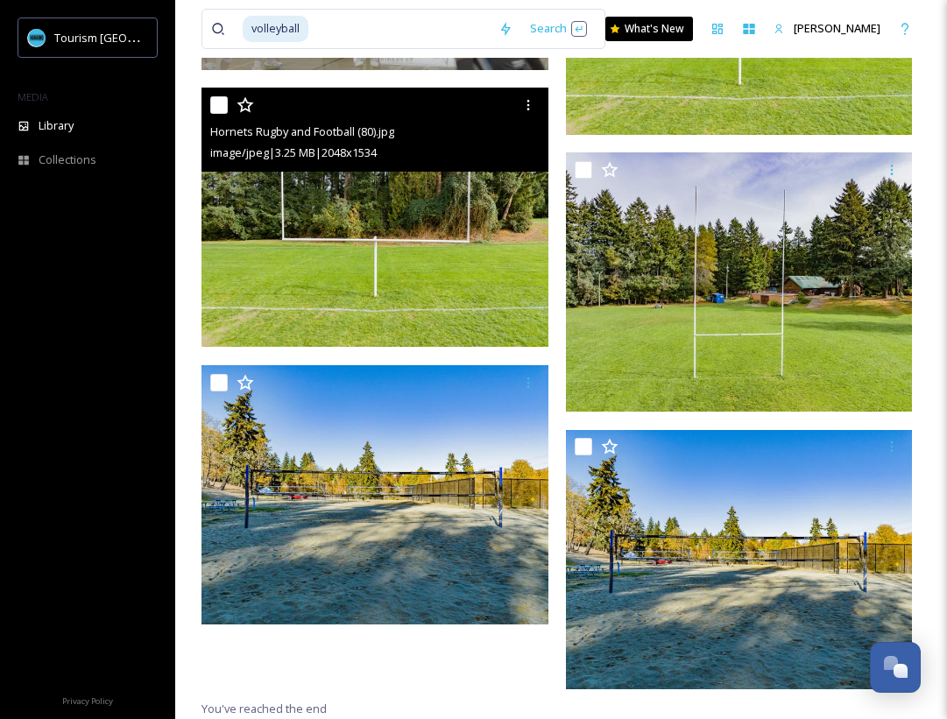
scroll to position [0, 0]
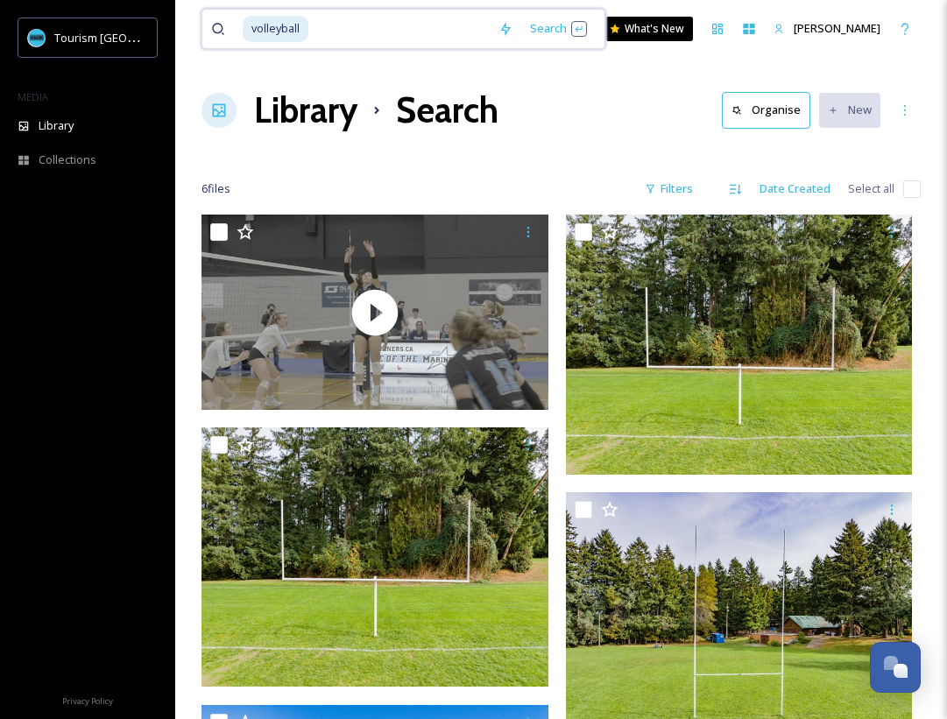
click at [355, 36] on input at bounding box center [400, 29] width 180 height 39
click at [310, 39] on input at bounding box center [400, 29] width 180 height 39
type input "volleybal"
type input "hockey"
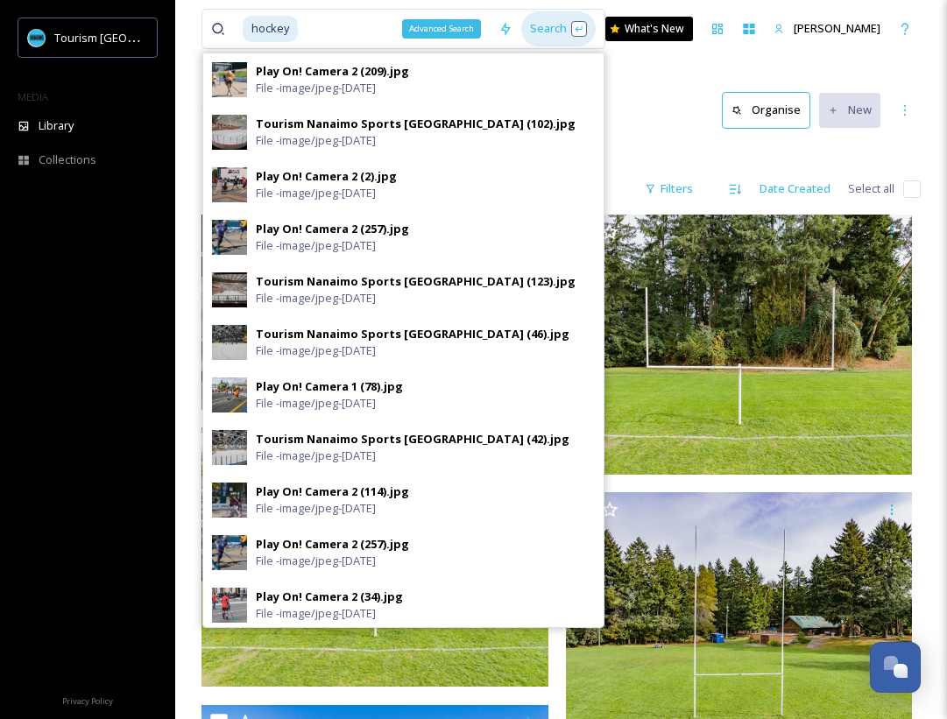
click at [568, 29] on div "Search" at bounding box center [558, 28] width 74 height 34
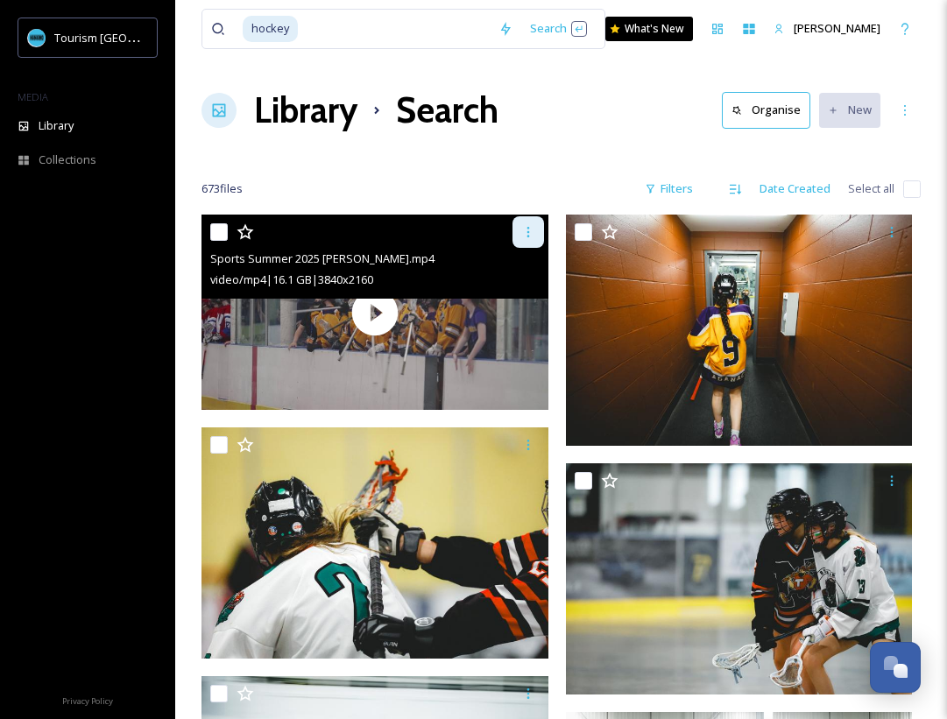
click at [532, 217] on div at bounding box center [528, 232] width 32 height 32
click at [513, 300] on span "Download" at bounding box center [507, 304] width 53 height 17
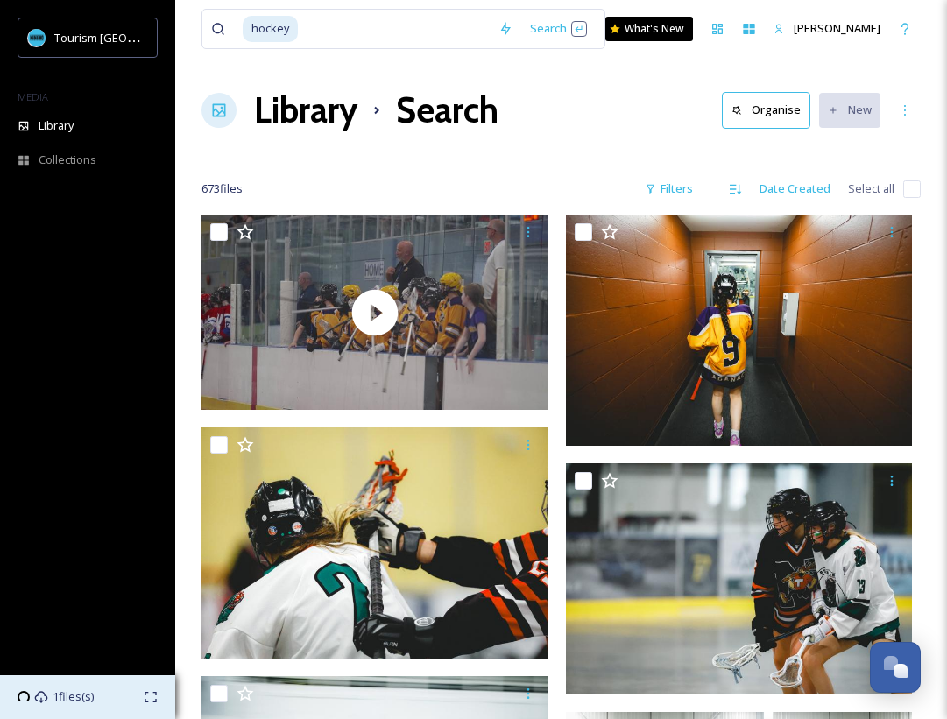
click at [83, 694] on span "1 files(s)" at bounding box center [73, 696] width 41 height 17
